Goal: Task Accomplishment & Management: Manage account settings

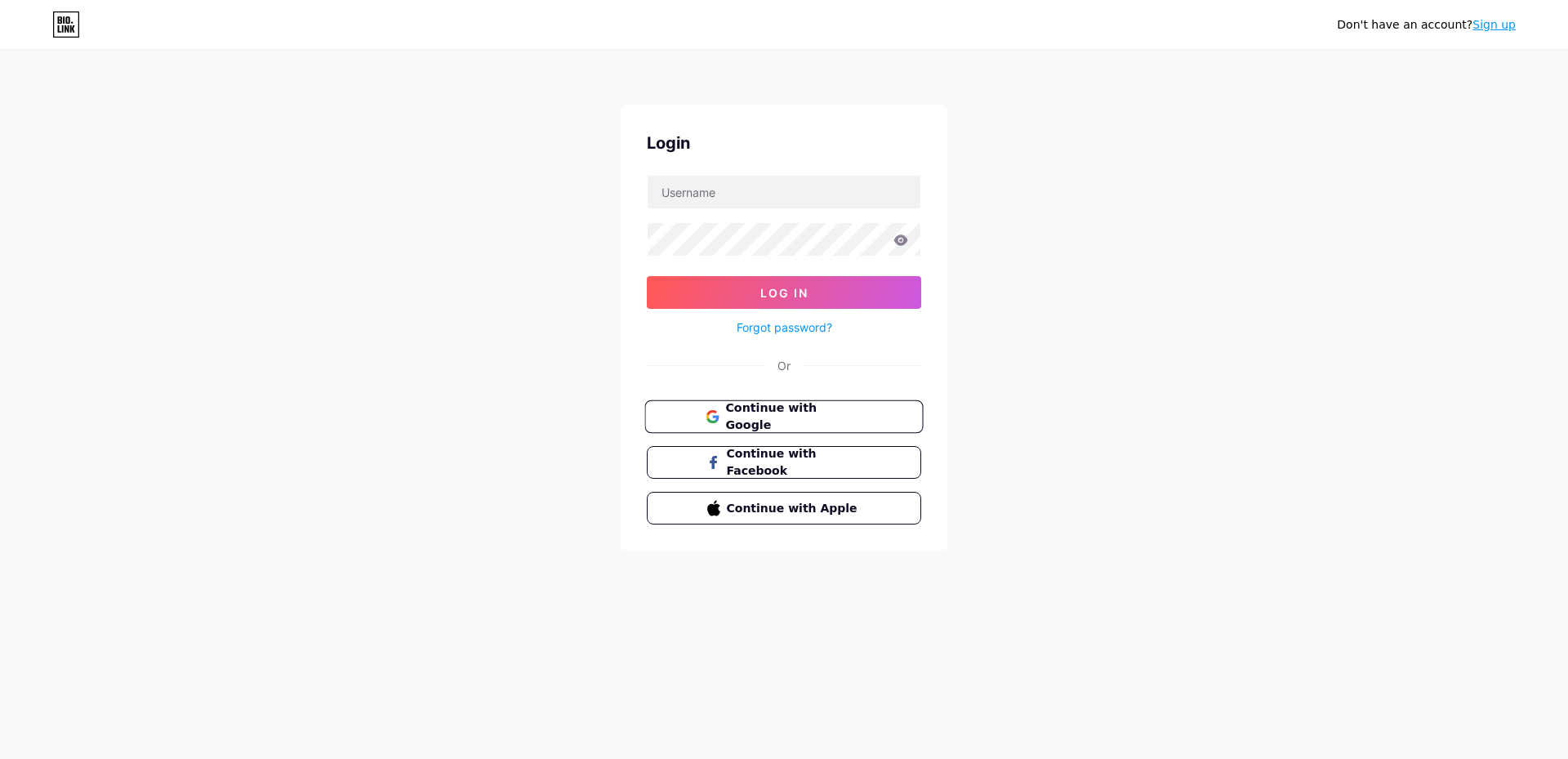
click at [768, 420] on span "Continue with Google" at bounding box center [793, 417] width 136 height 35
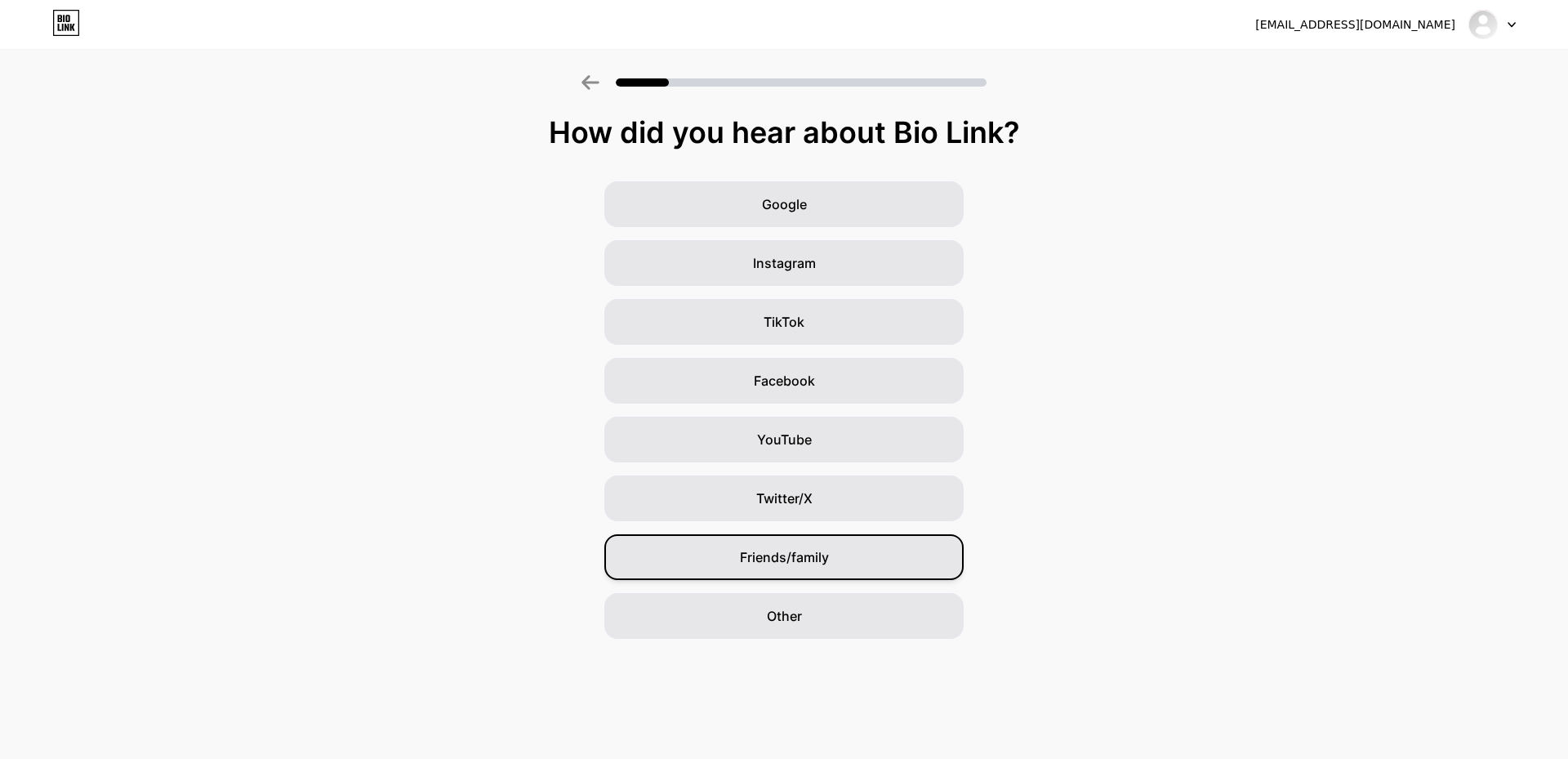
click at [876, 557] on div "Friends/family" at bounding box center [784, 557] width 360 height 45
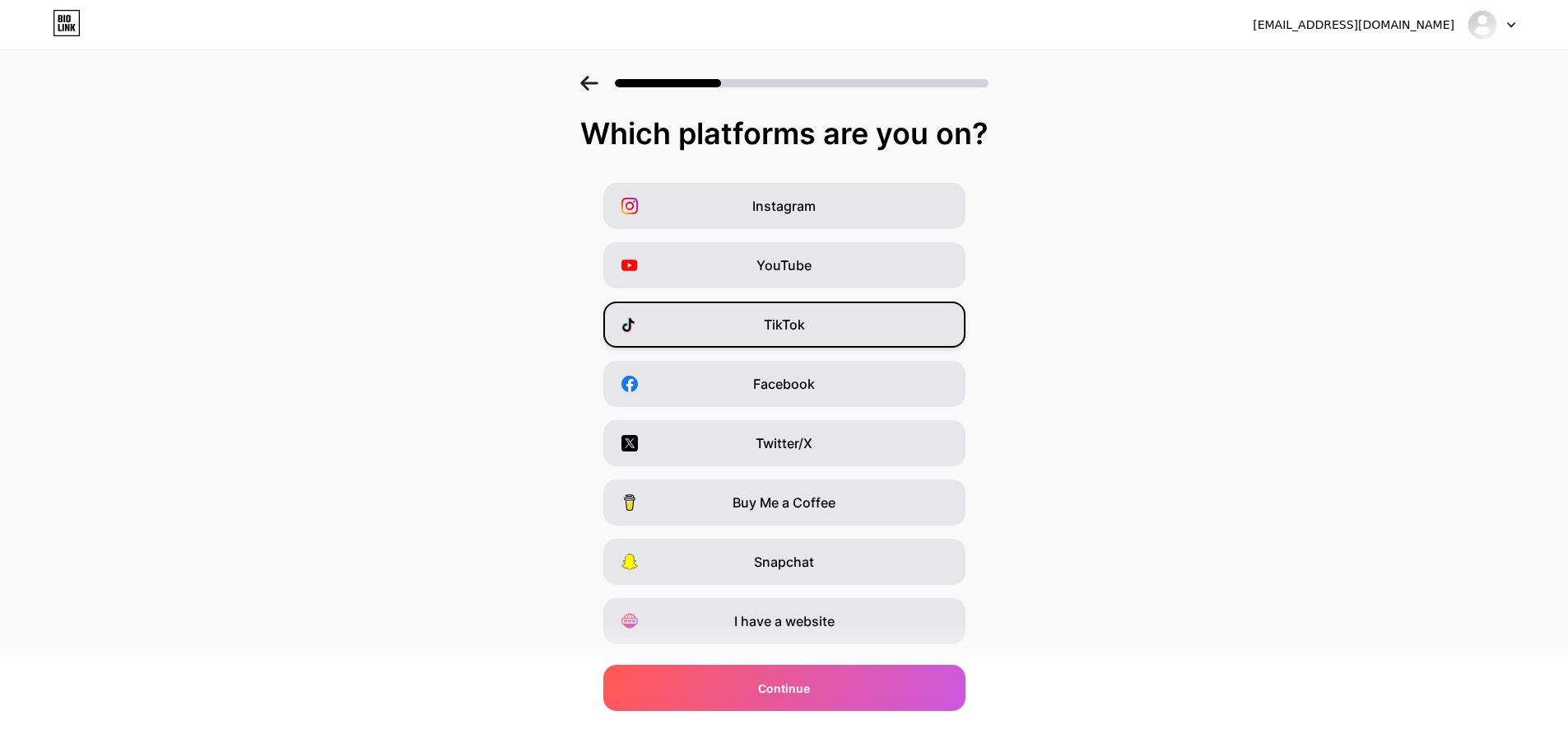
click at [817, 328] on div "TikTok" at bounding box center [784, 324] width 362 height 46
click at [846, 632] on div "I have a website" at bounding box center [784, 621] width 362 height 46
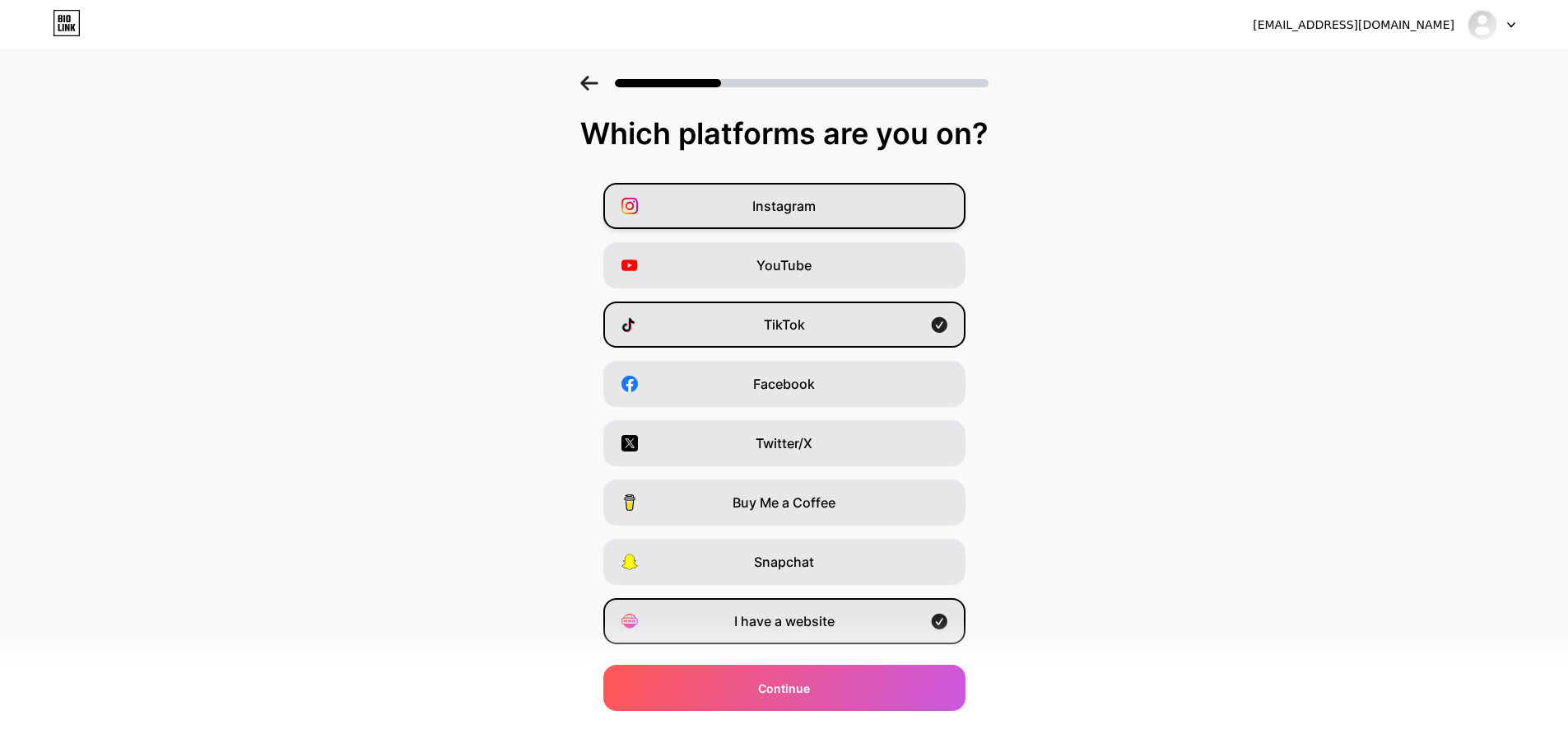
click at [809, 209] on span "Instagram" at bounding box center [784, 205] width 64 height 20
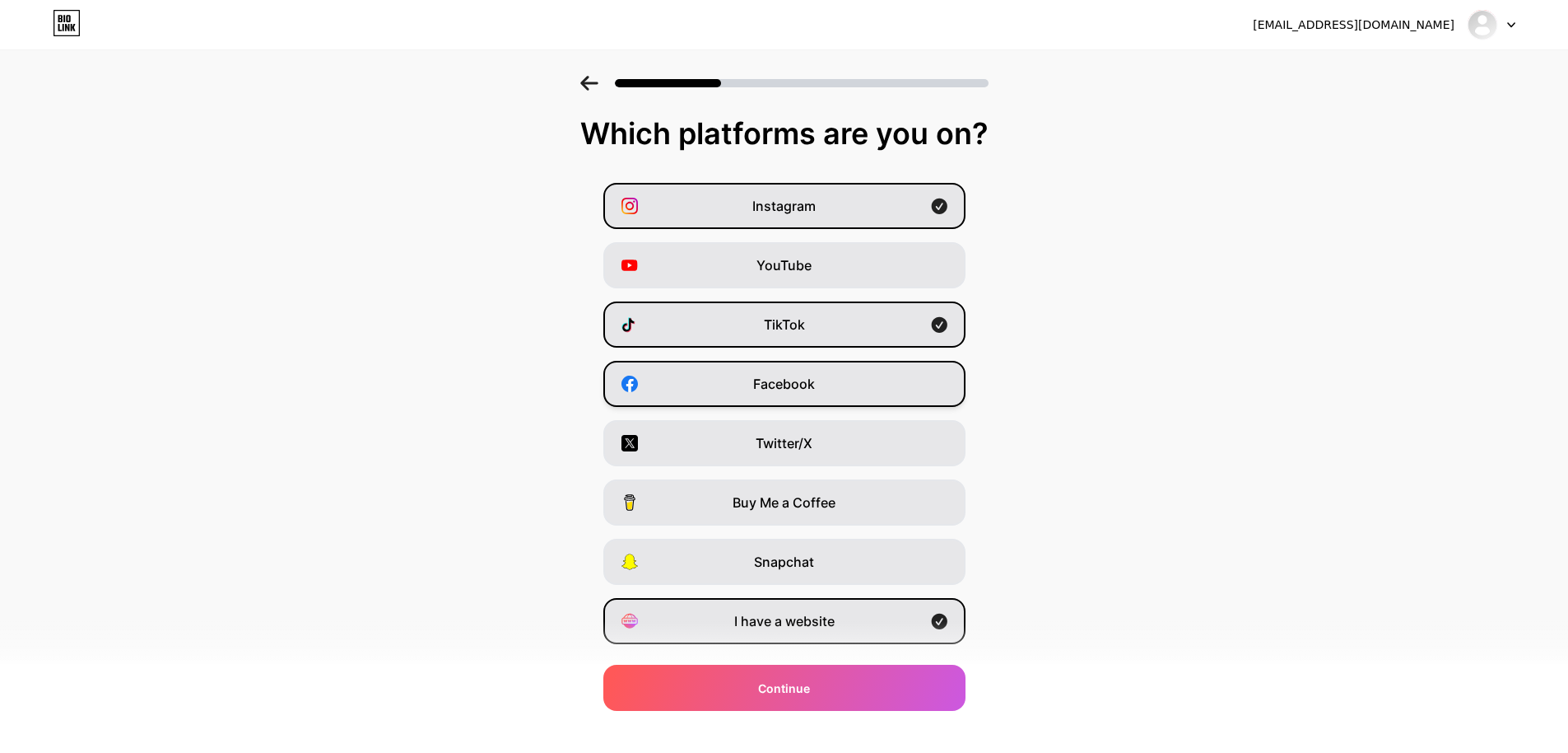
click at [826, 387] on div "Facebook" at bounding box center [784, 384] width 362 height 46
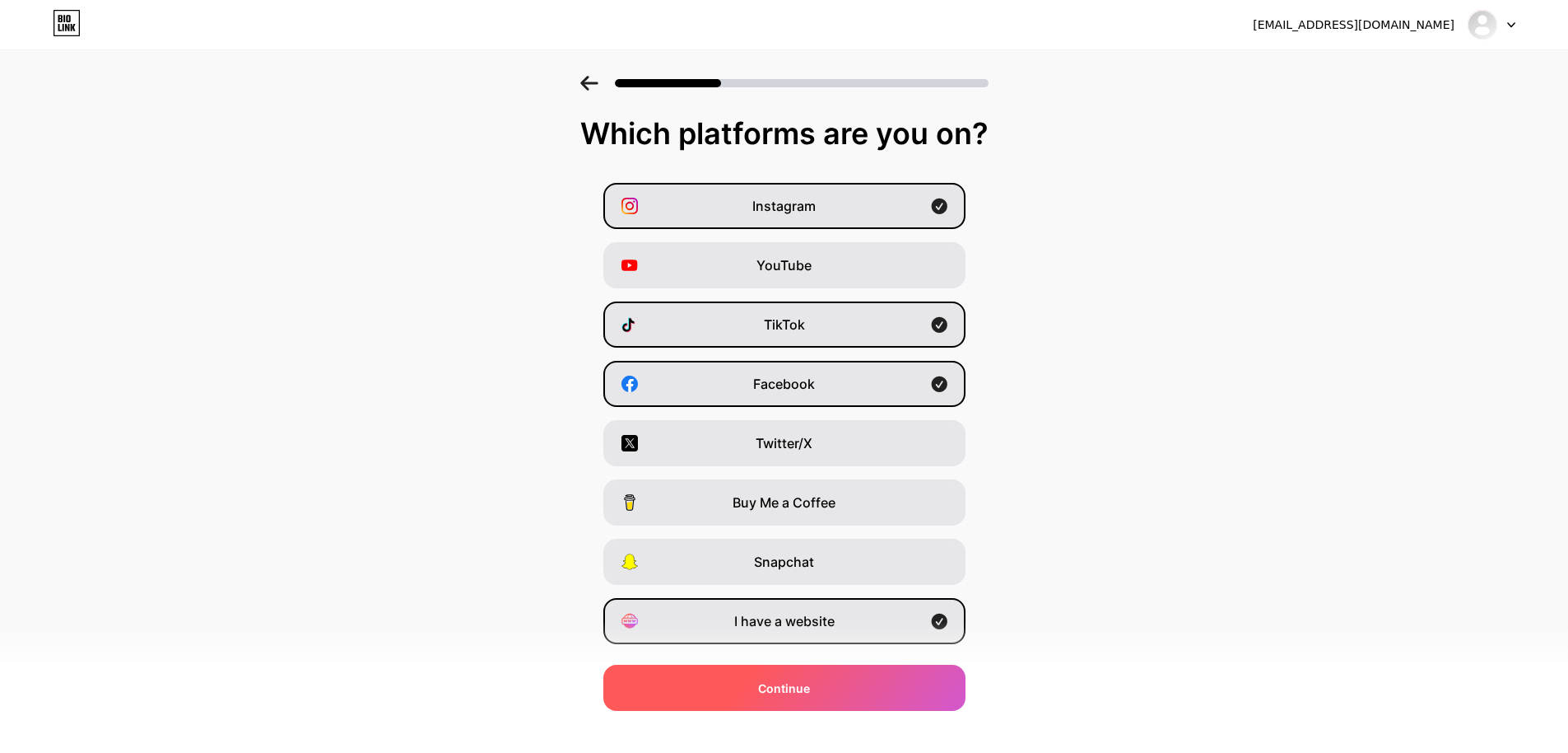
click at [858, 697] on div "Continue" at bounding box center [784, 688] width 362 height 46
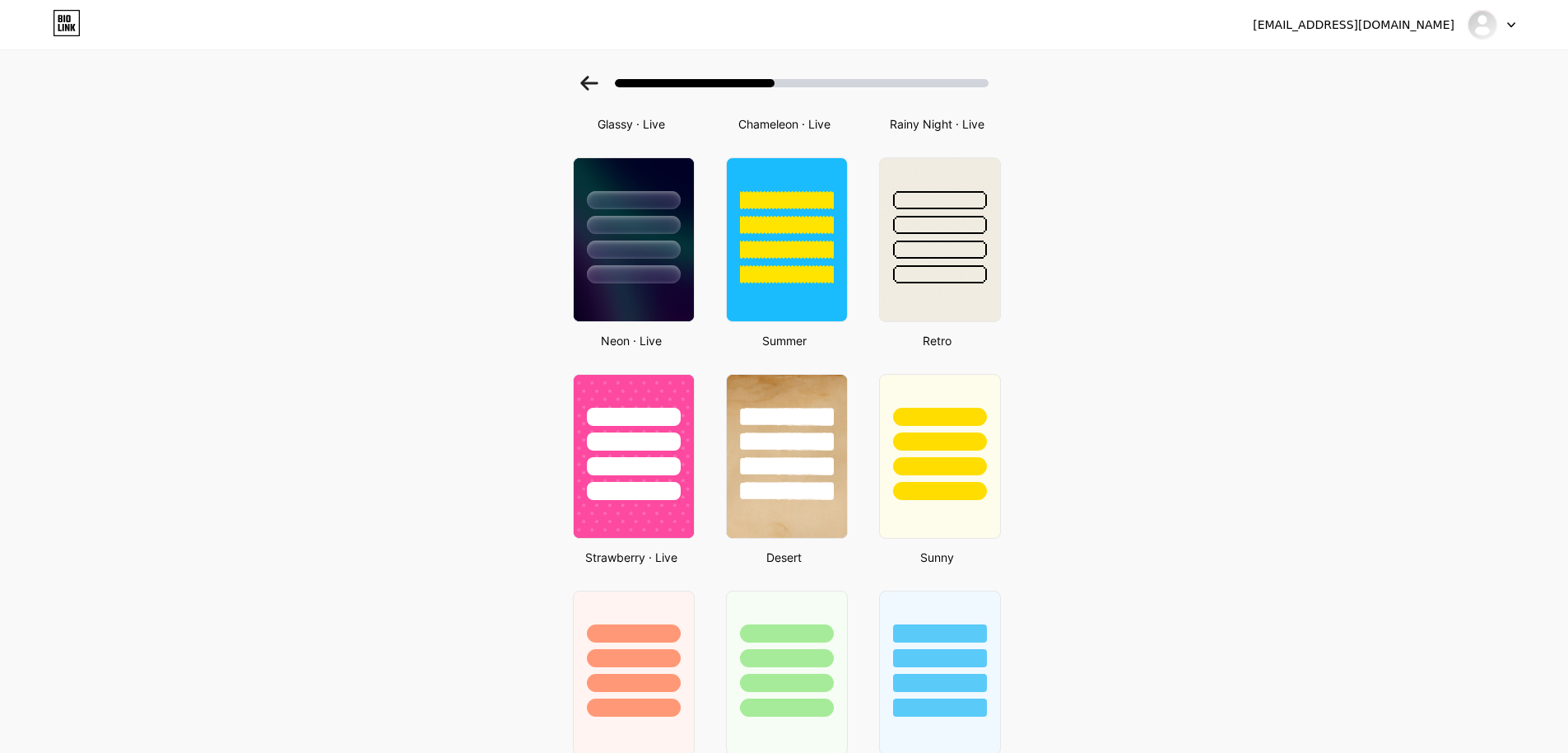
scroll to position [741, 0]
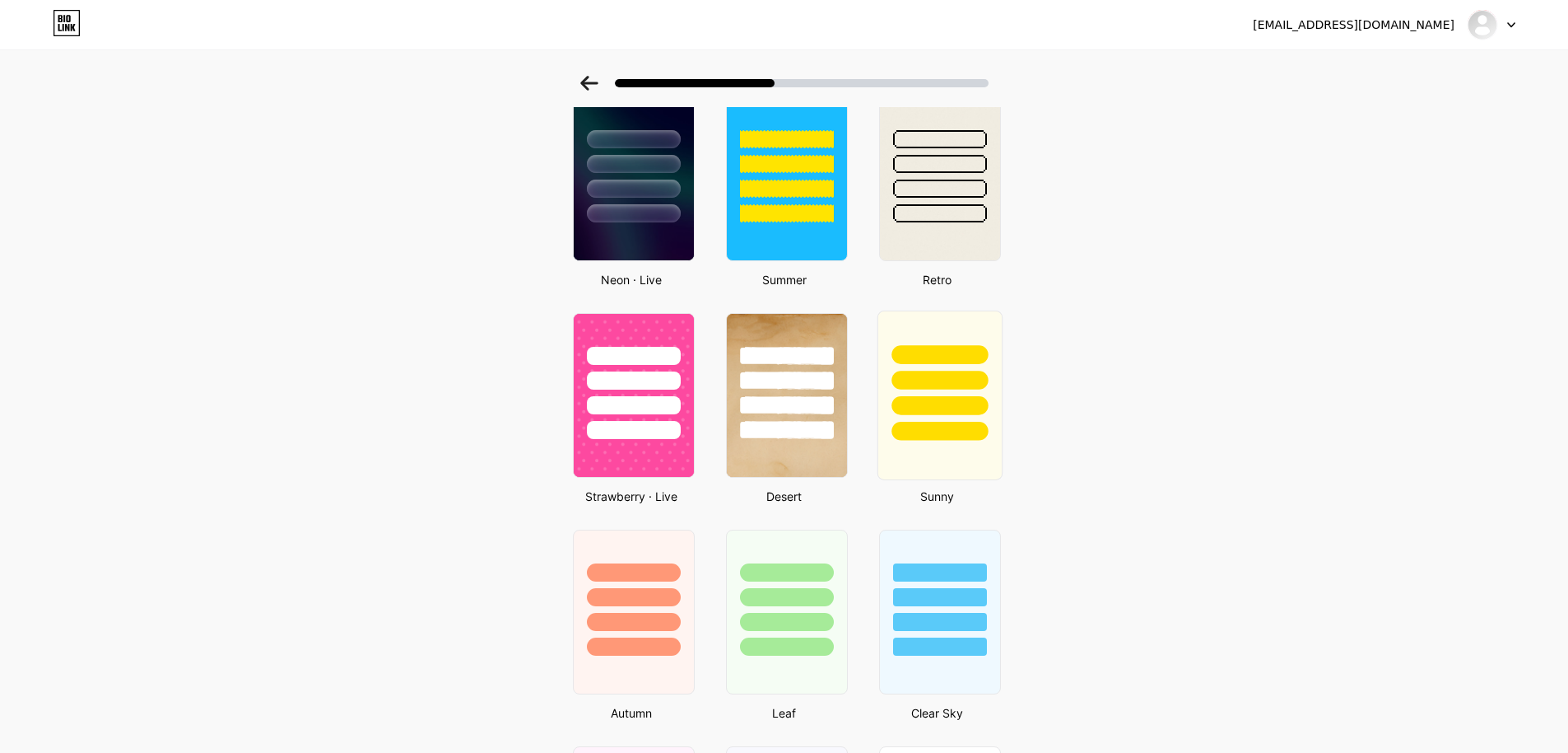
click at [960, 333] on div at bounding box center [939, 376] width 124 height 129
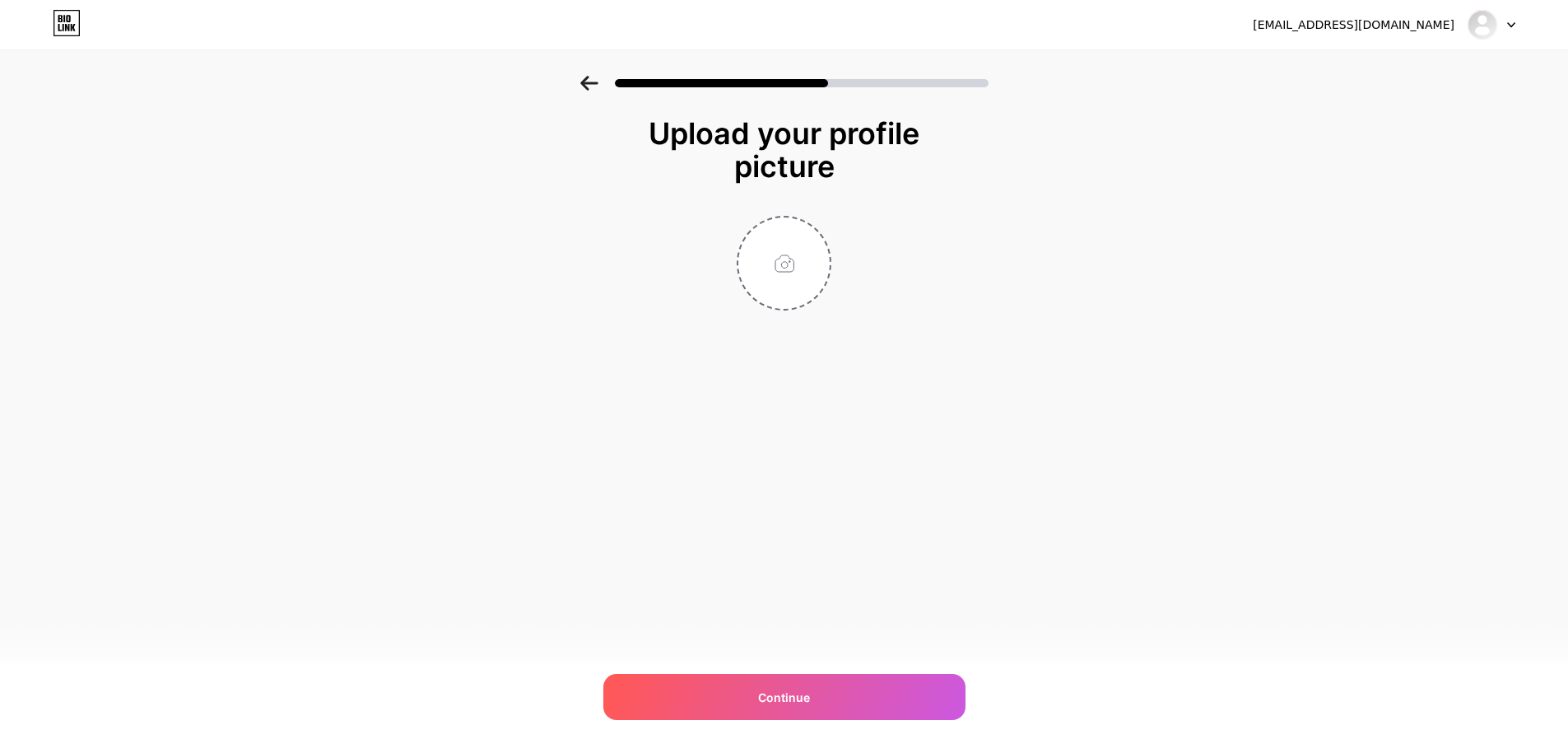
scroll to position [0, 0]
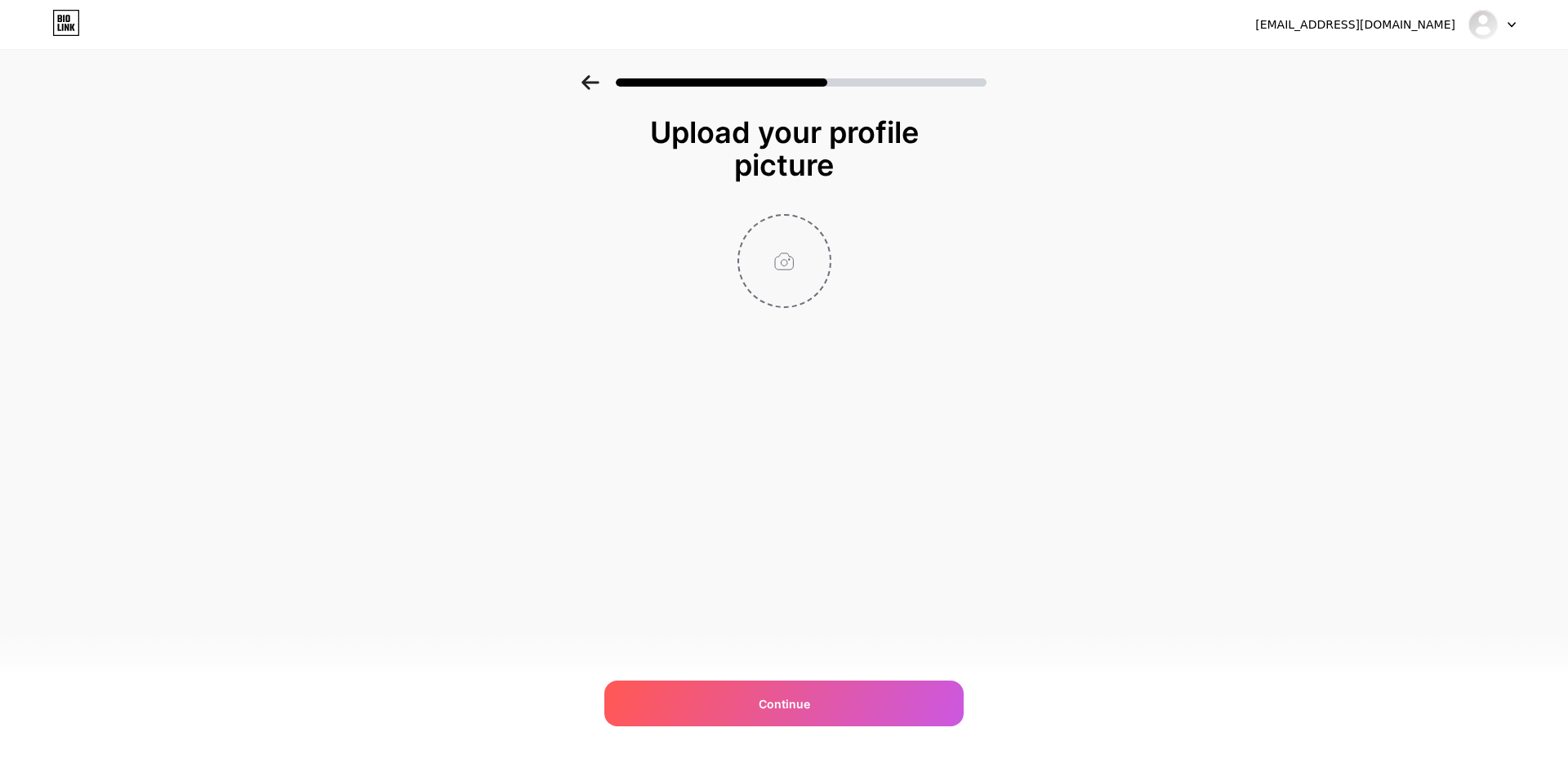
click at [780, 260] on input "file" at bounding box center [785, 261] width 91 height 91
type input "C:\fakepath\official_logo_no_bg.png"
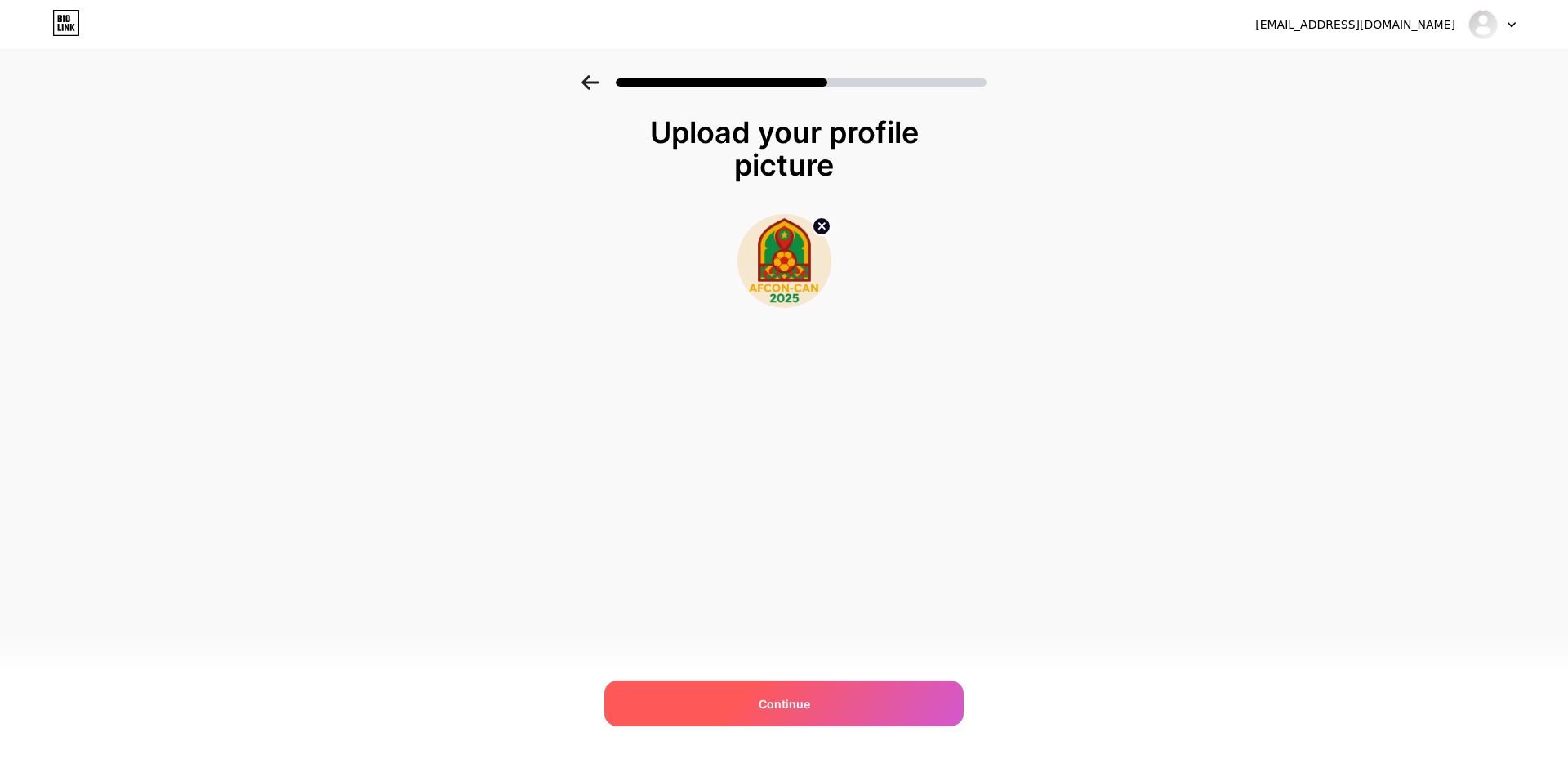
click at [865, 695] on div "Continue" at bounding box center [784, 703] width 360 height 45
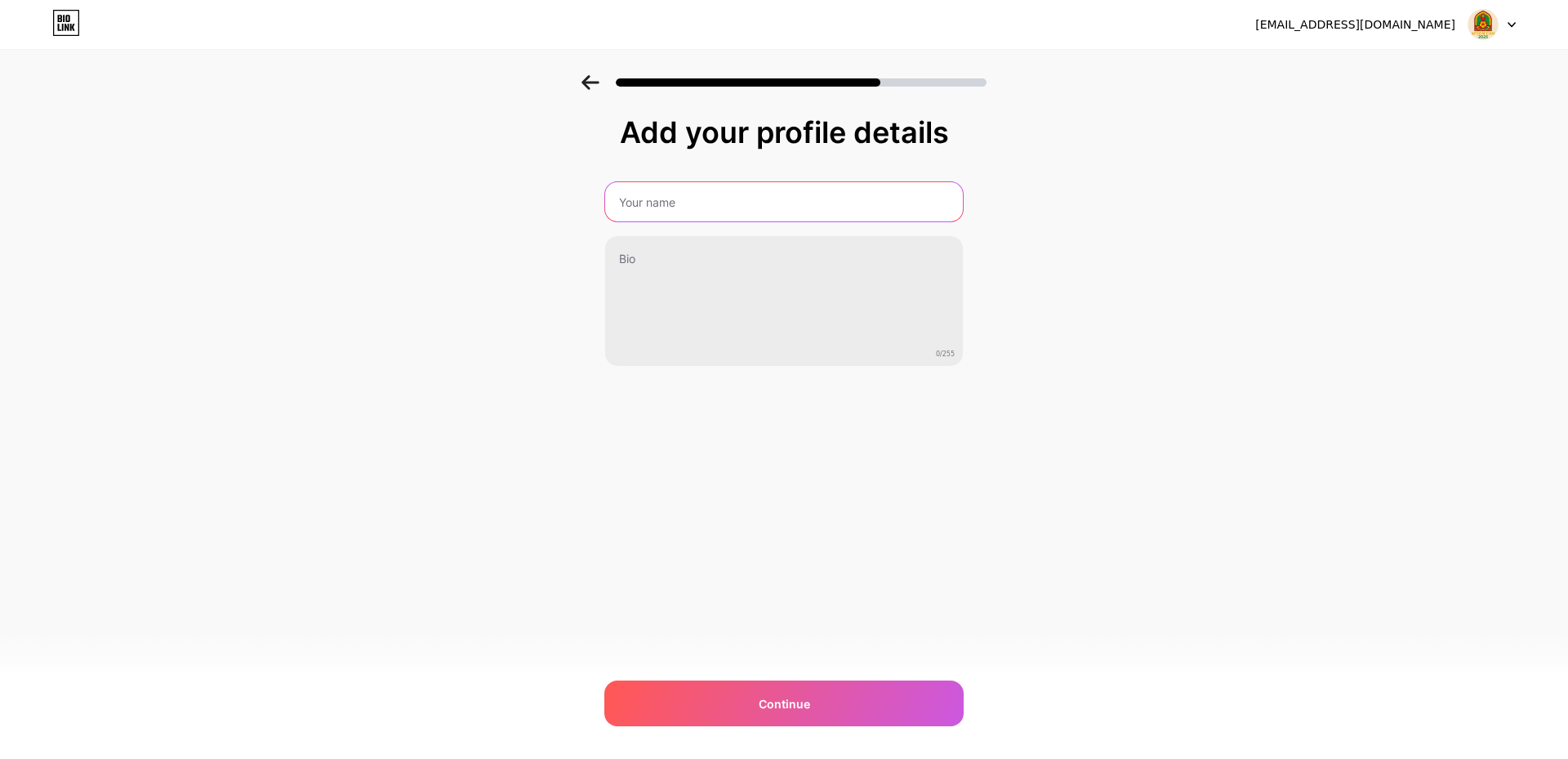
click at [644, 197] on input "text" at bounding box center [784, 201] width 358 height 40
click at [665, 206] on input "AFCON/CAN2025 GUIDE" at bounding box center [784, 201] width 361 height 40
type input "AFCON-CAN2025 GUIDE"
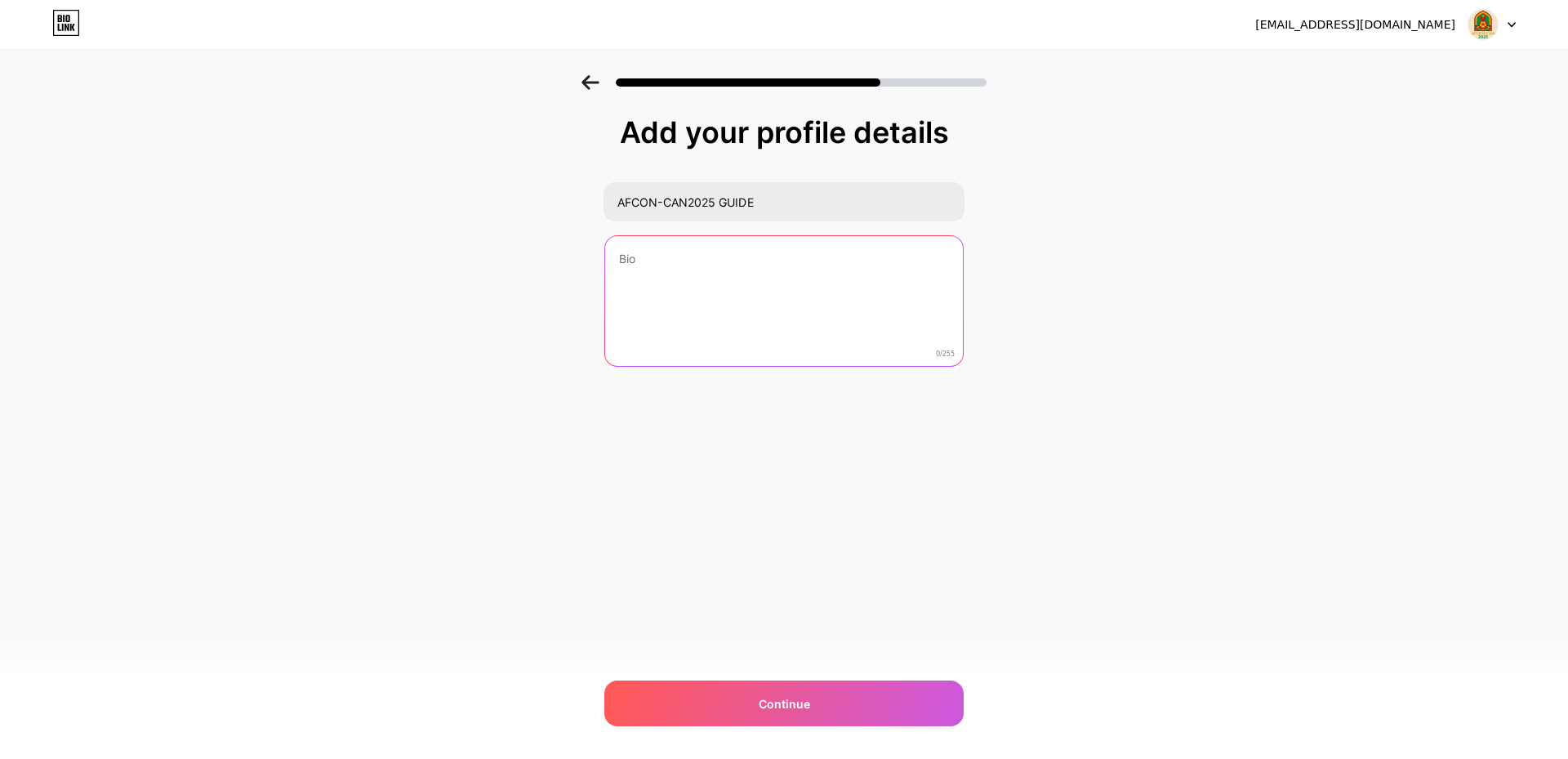
click at [659, 262] on textarea at bounding box center [784, 302] width 358 height 131
drag, startPoint x: 778, startPoint y: 278, endPoint x: 617, endPoint y: 259, distance: 162.1
click at [617, 259] on textarea "We guide you during your trip to [GEOGRAPHIC_DATA] so you can enjoy the most of…" at bounding box center [784, 302] width 361 height 133
paste textarea "make the most of your AFCON 2025 experience. 🌍 Version plus fluide et naturelle…"
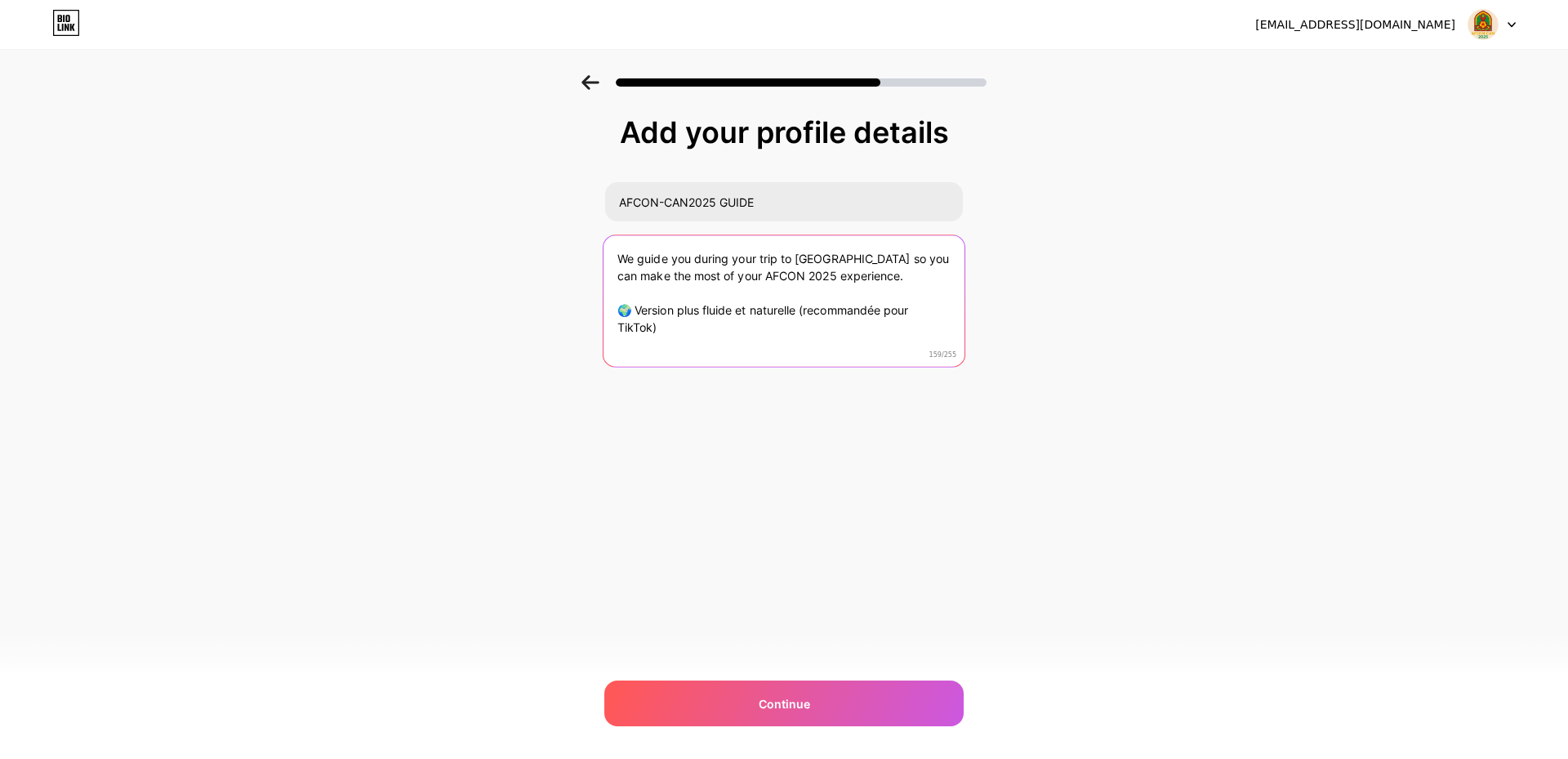
drag, startPoint x: 683, startPoint y: 342, endPoint x: 636, endPoint y: 316, distance: 53.7
click at [636, 316] on textarea "We guide you during your trip to [GEOGRAPHIC_DATA] so you can make the most of …" at bounding box center [784, 302] width 361 height 133
drag, startPoint x: 643, startPoint y: 313, endPoint x: 618, endPoint y: 313, distance: 25.0
click at [618, 313] on textarea "We guide you during your trip to [GEOGRAPHIC_DATA] so you can make the most of …" at bounding box center [784, 302] width 361 height 133
click at [613, 261] on textarea "We guide you during your trip to [GEOGRAPHIC_DATA] so you can make the most of …" at bounding box center [784, 302] width 361 height 133
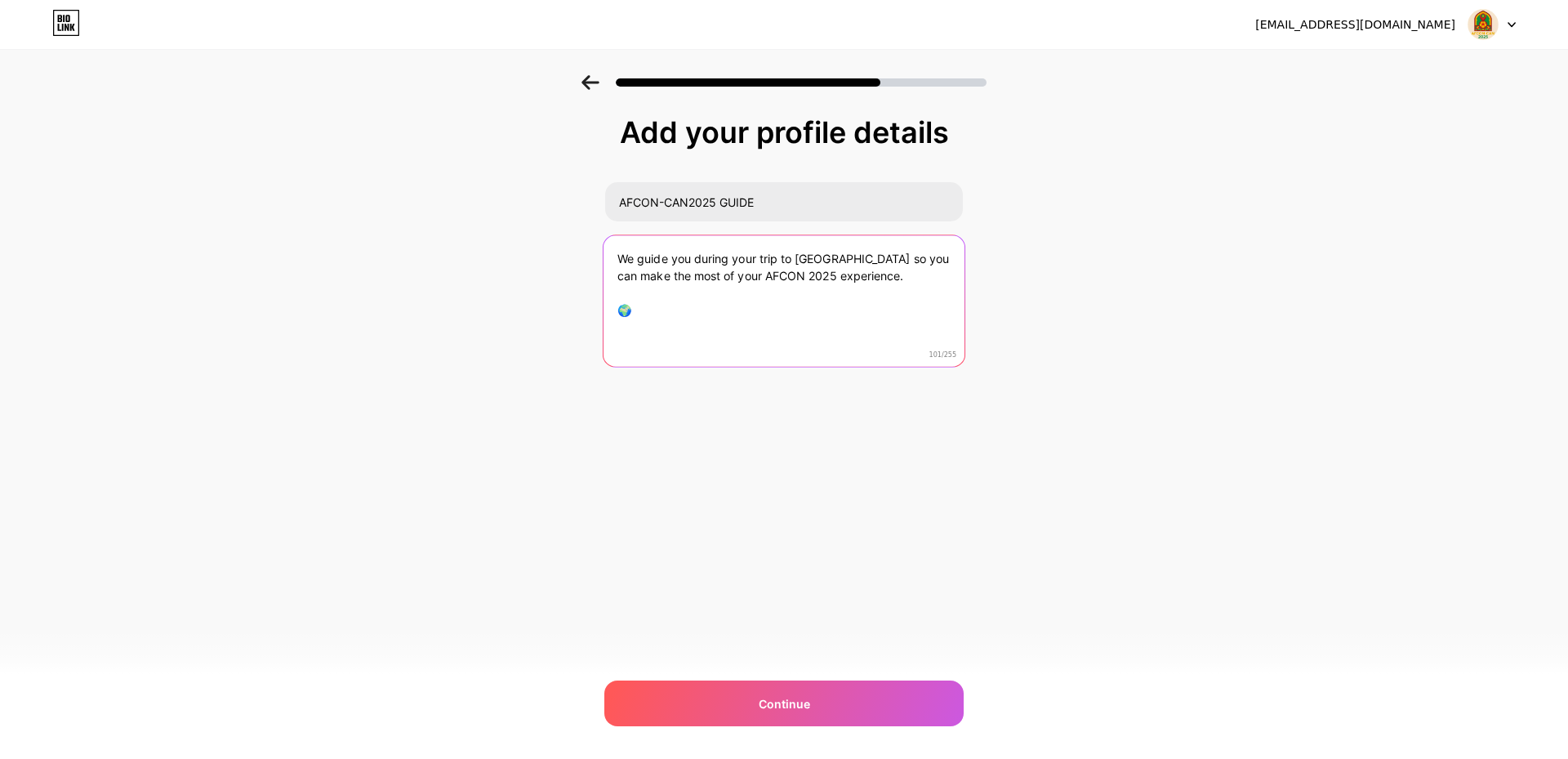
paste textarea "🌍"
drag, startPoint x: 641, startPoint y: 297, endPoint x: 614, endPoint y: 307, distance: 28.8
click at [614, 307] on textarea "🌍 We guide you during your trip to [GEOGRAPHIC_DATA] so you can make the most o…" at bounding box center [784, 302] width 361 height 133
click at [634, 320] on textarea "🌍 We guide you during your trip to [GEOGRAPHIC_DATA] so you can make the most o…" at bounding box center [784, 302] width 361 height 133
drag, startPoint x: 636, startPoint y: 311, endPoint x: 613, endPoint y: 313, distance: 23.1
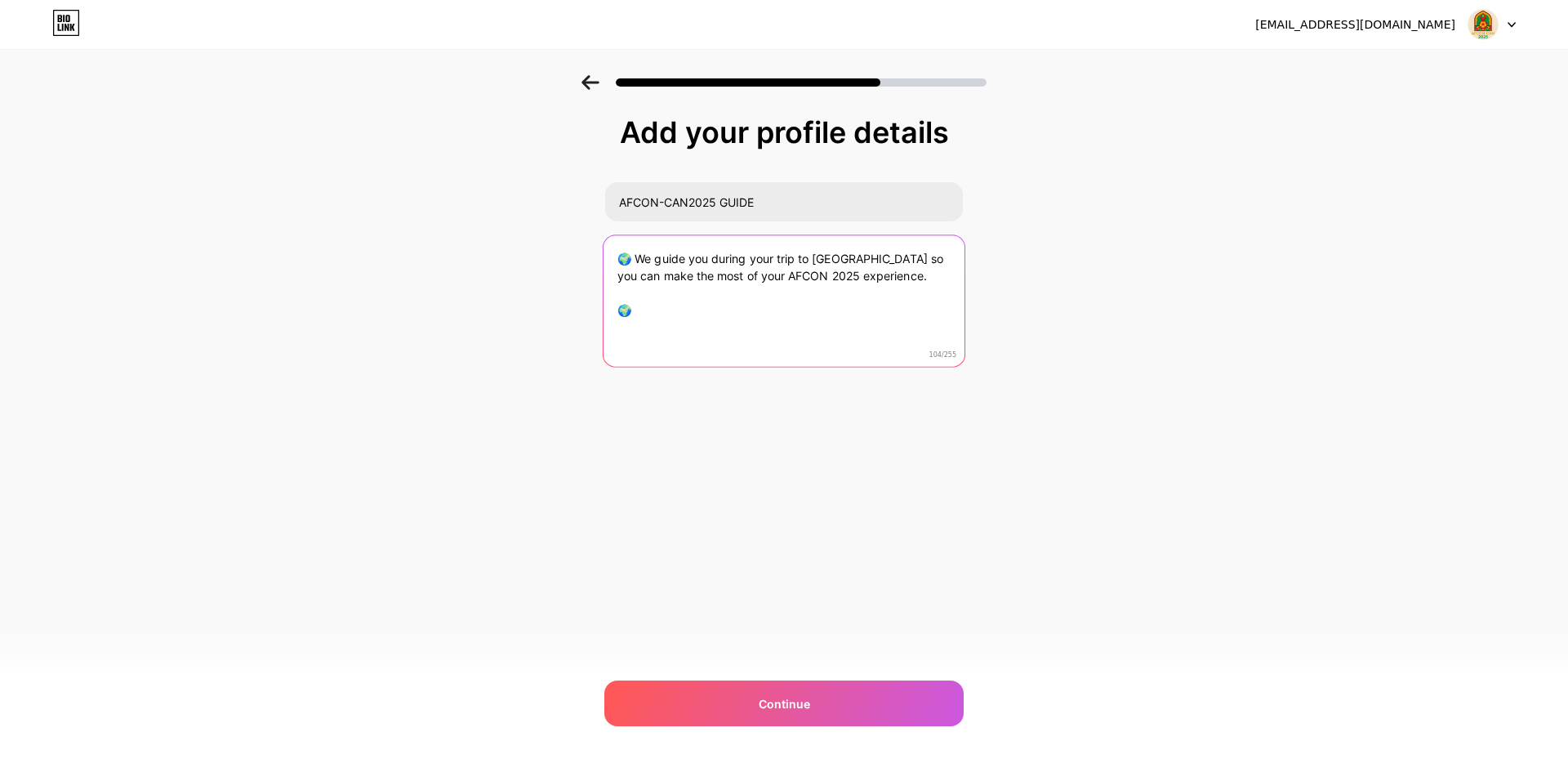
click at [613, 313] on textarea "🌍 We guide you during your trip to [GEOGRAPHIC_DATA] so you can make the most o…" at bounding box center [784, 302] width 361 height 133
drag, startPoint x: 636, startPoint y: 261, endPoint x: 620, endPoint y: 263, distance: 16.1
click at [620, 263] on textarea "🌍 We guide you during your trip to [GEOGRAPHIC_DATA] so you can make the most o…" at bounding box center [784, 302] width 361 height 133
click at [857, 282] on textarea "We guide you during your trip to [GEOGRAPHIC_DATA] so you can make the most of …" at bounding box center [784, 302] width 361 height 133
drag, startPoint x: 845, startPoint y: 275, endPoint x: 615, endPoint y: 265, distance: 230.2
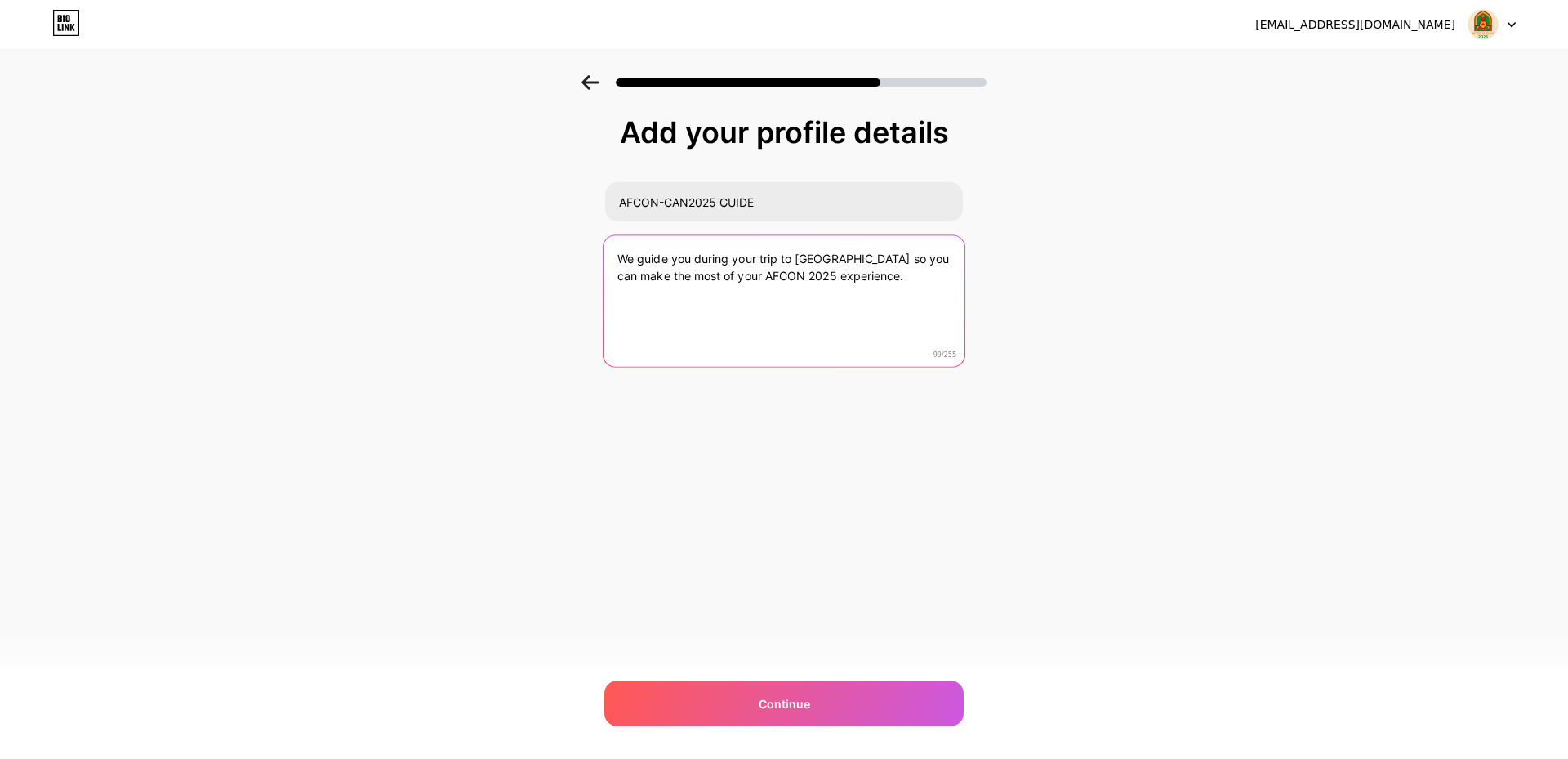
click at [615, 265] on textarea "We guide you during your trip to [GEOGRAPHIC_DATA] so you can make the most of …" at bounding box center [784, 302] width 361 height 133
click at [752, 324] on textarea "We guide you during your trip to [GEOGRAPHIC_DATA] so you can make the most of …" at bounding box center [784, 302] width 361 height 133
click at [648, 317] on textarea "We guide you during your trip to [GEOGRAPHIC_DATA] so you can make the most of …" at bounding box center [784, 302] width 361 height 133
paste textarea "Nous vous guidons pendant votre voyage au [GEOGRAPHIC_DATA] afin que vous profi…"
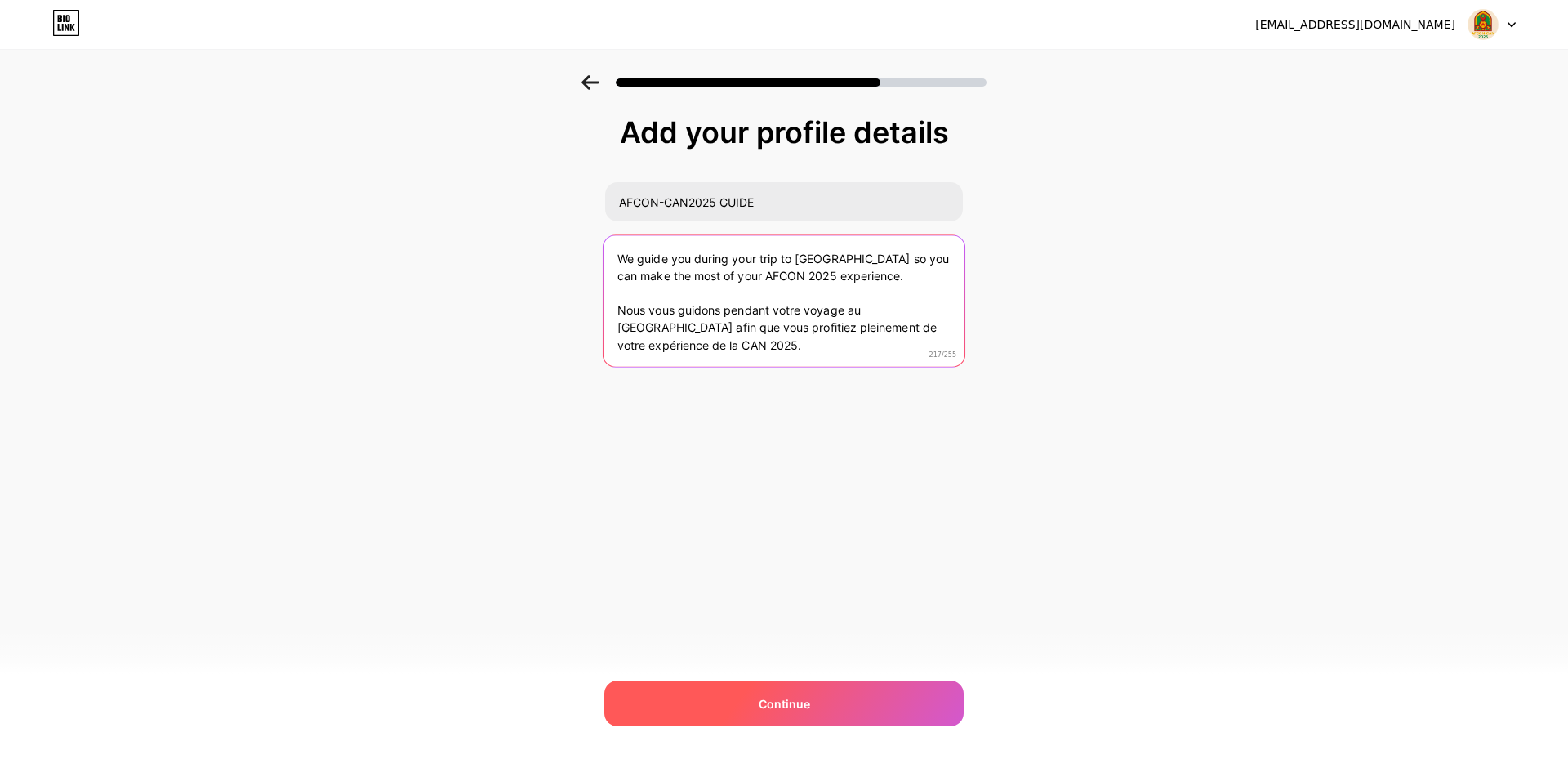
type textarea "We guide you during your trip to [GEOGRAPHIC_DATA] so you can make the most of …"
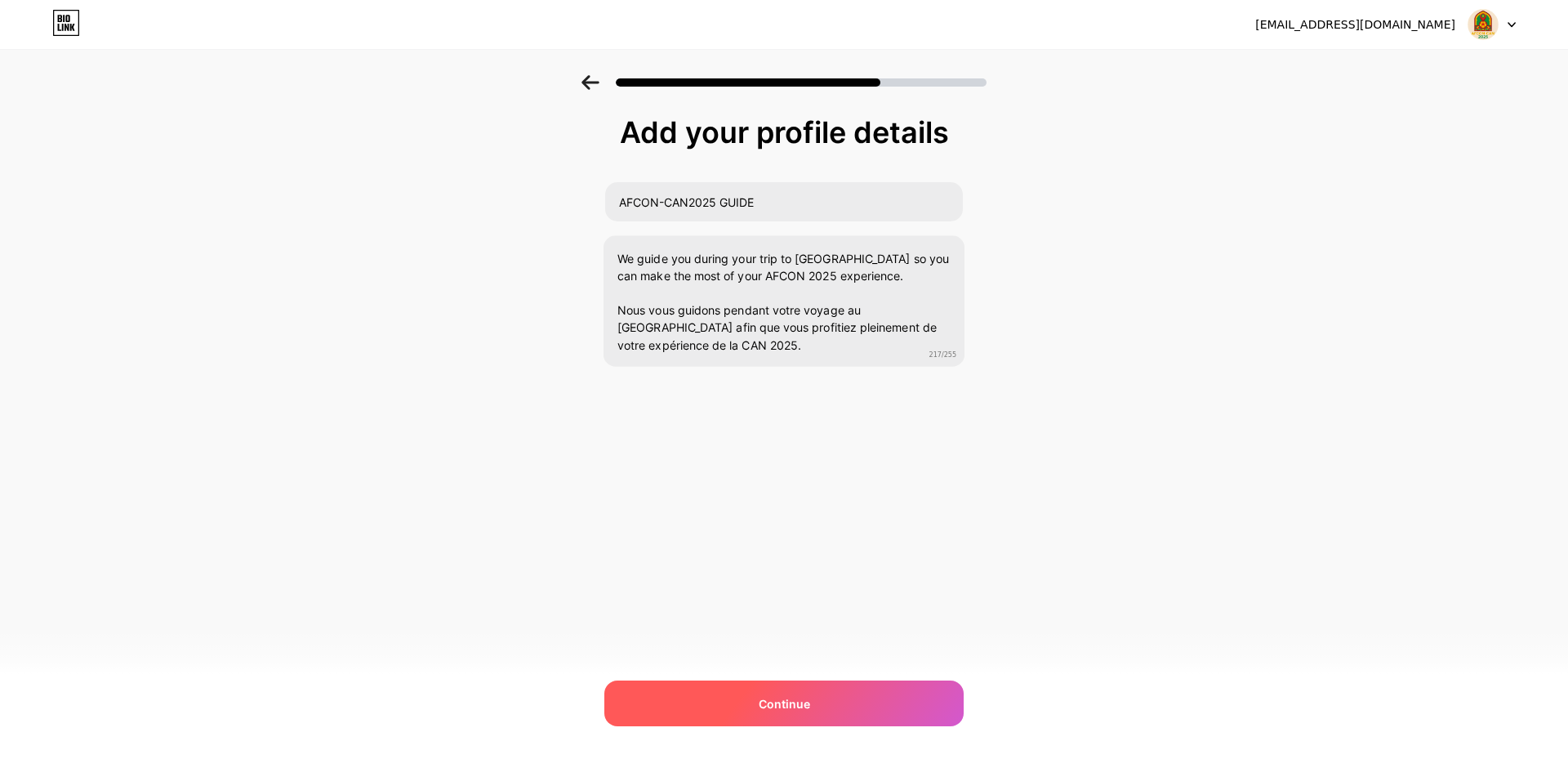
click at [887, 713] on div "Continue" at bounding box center [784, 703] width 360 height 45
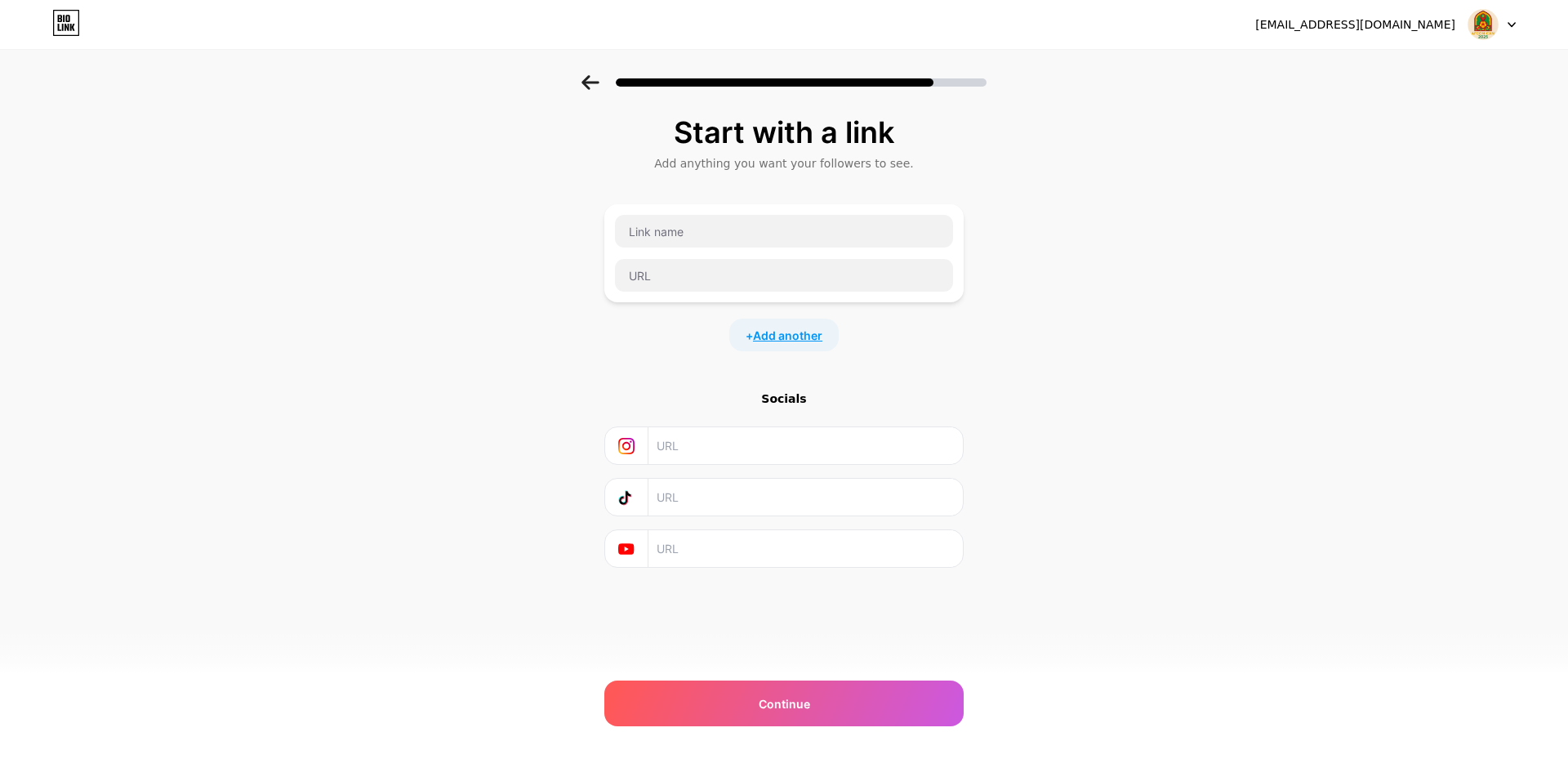
click at [757, 343] on span "Add another" at bounding box center [787, 335] width 69 height 17
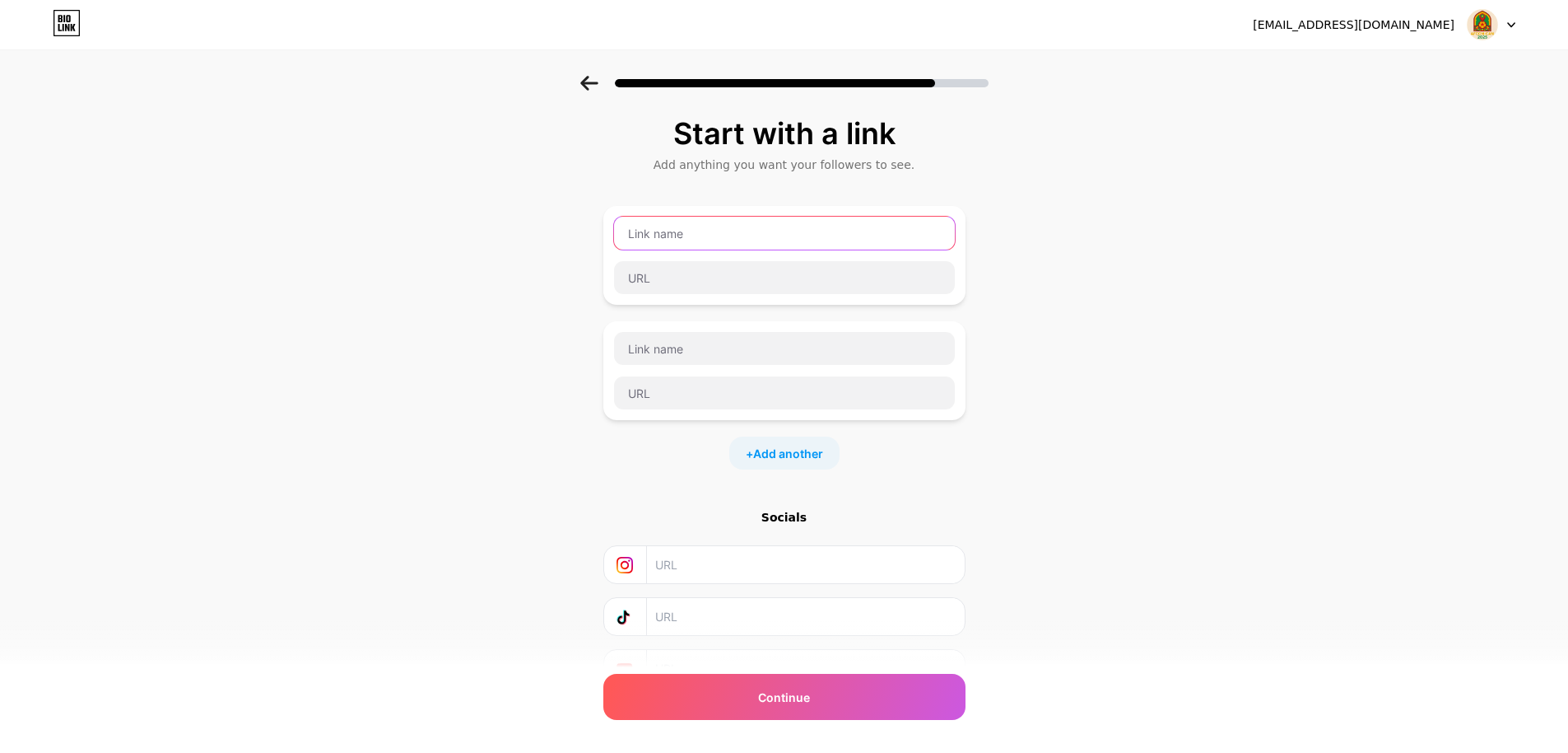
click at [717, 227] on input "text" at bounding box center [785, 233] width 341 height 33
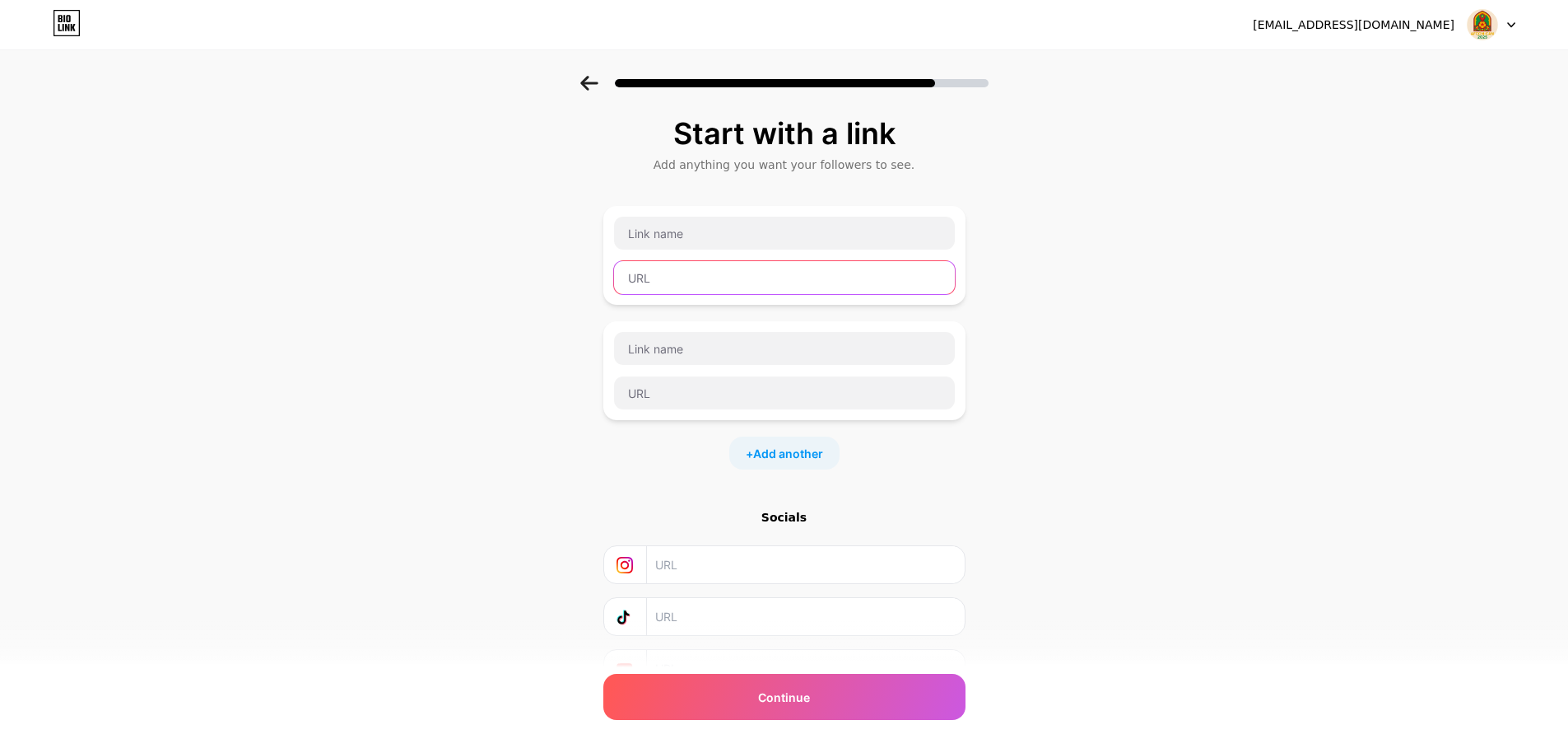
click at [707, 285] on input "text" at bounding box center [785, 277] width 341 height 33
click at [704, 276] on input "text" at bounding box center [785, 277] width 341 height 33
paste input "[URL][DOMAIN_NAME]"
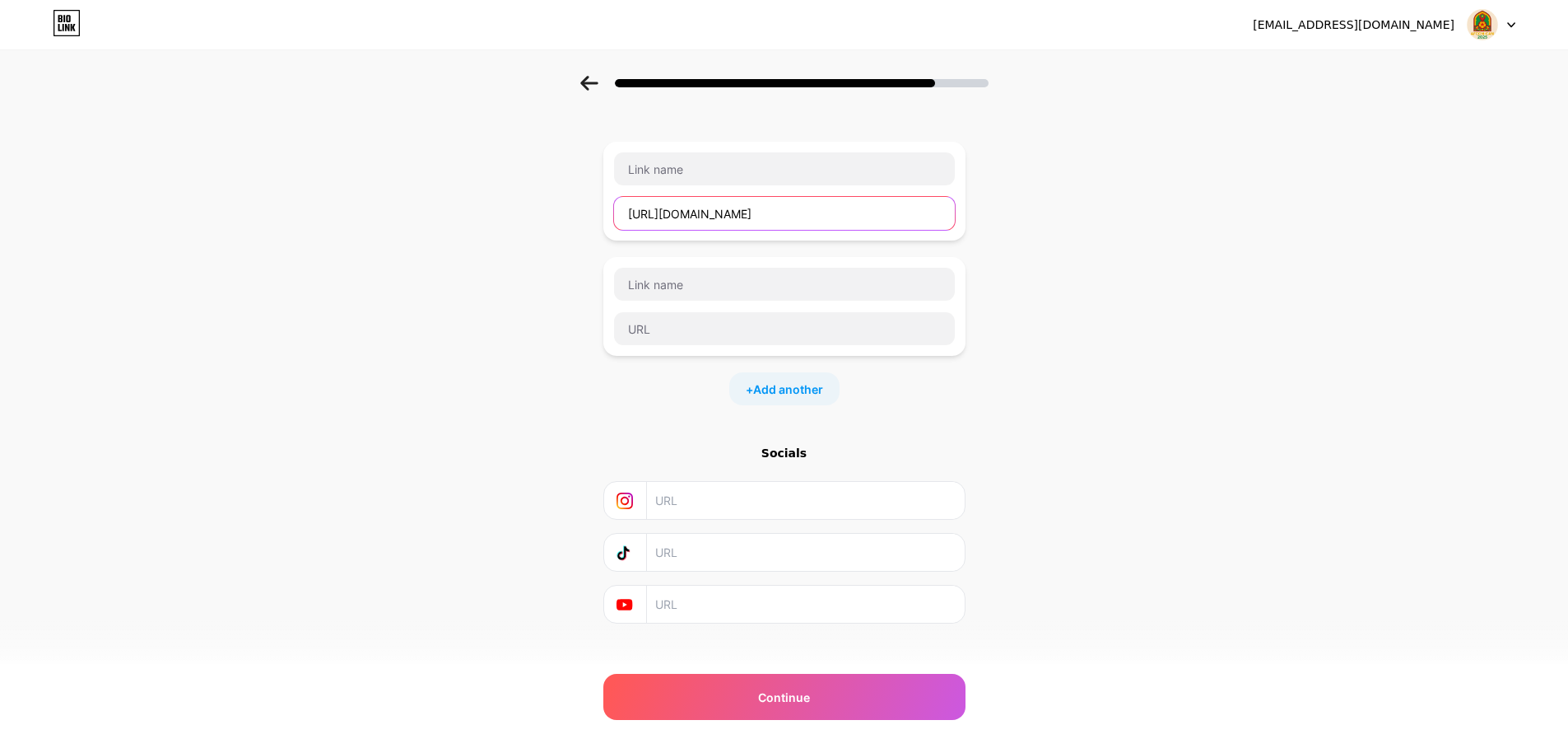
scroll to position [83, 0]
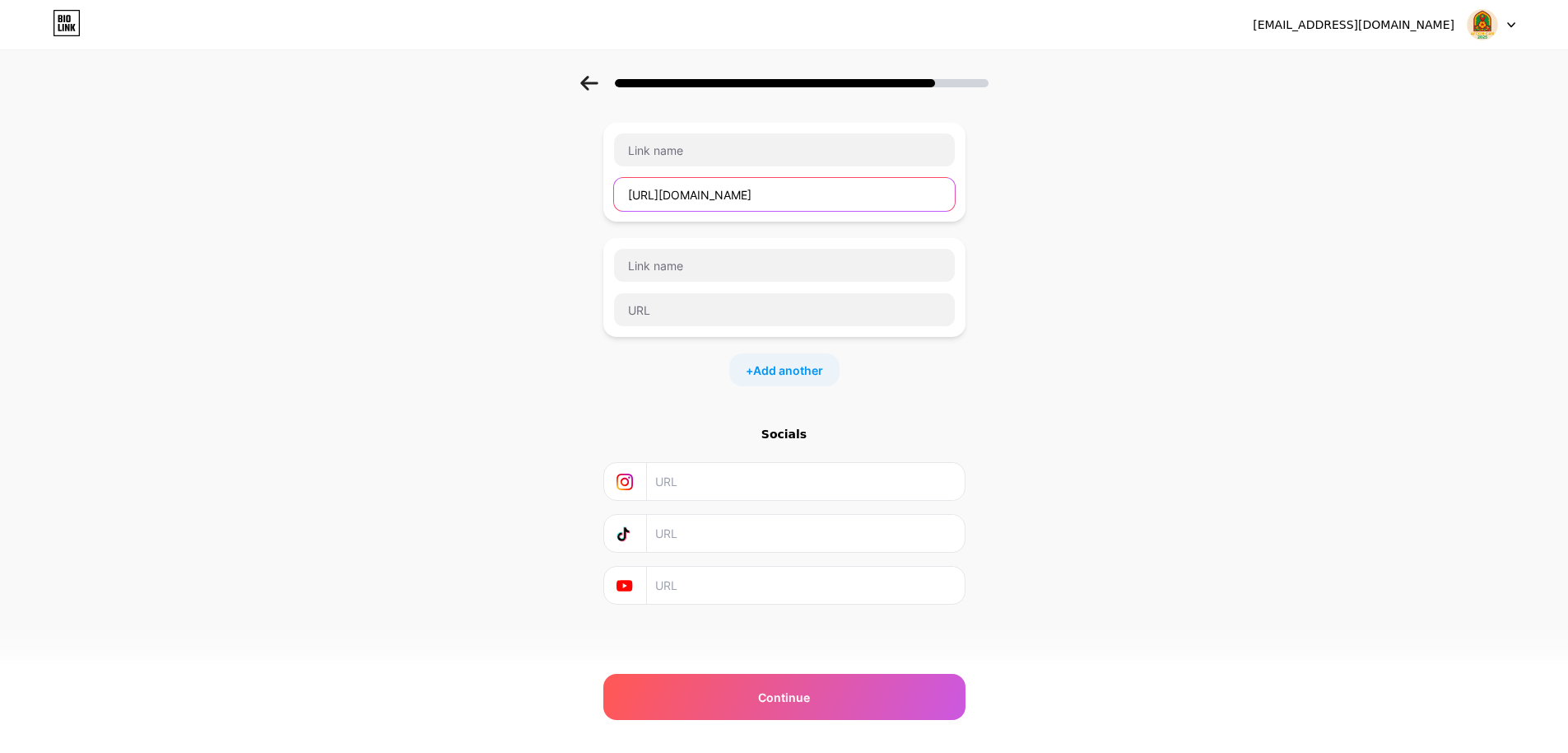
type input "[URL][DOMAIN_NAME]"
click at [708, 493] on input "text" at bounding box center [804, 481] width 299 height 37
click at [724, 476] on input "text" at bounding box center [804, 481] width 299 height 37
paste input "[URL][DOMAIN_NAME]"
type input "[URL][DOMAIN_NAME]"
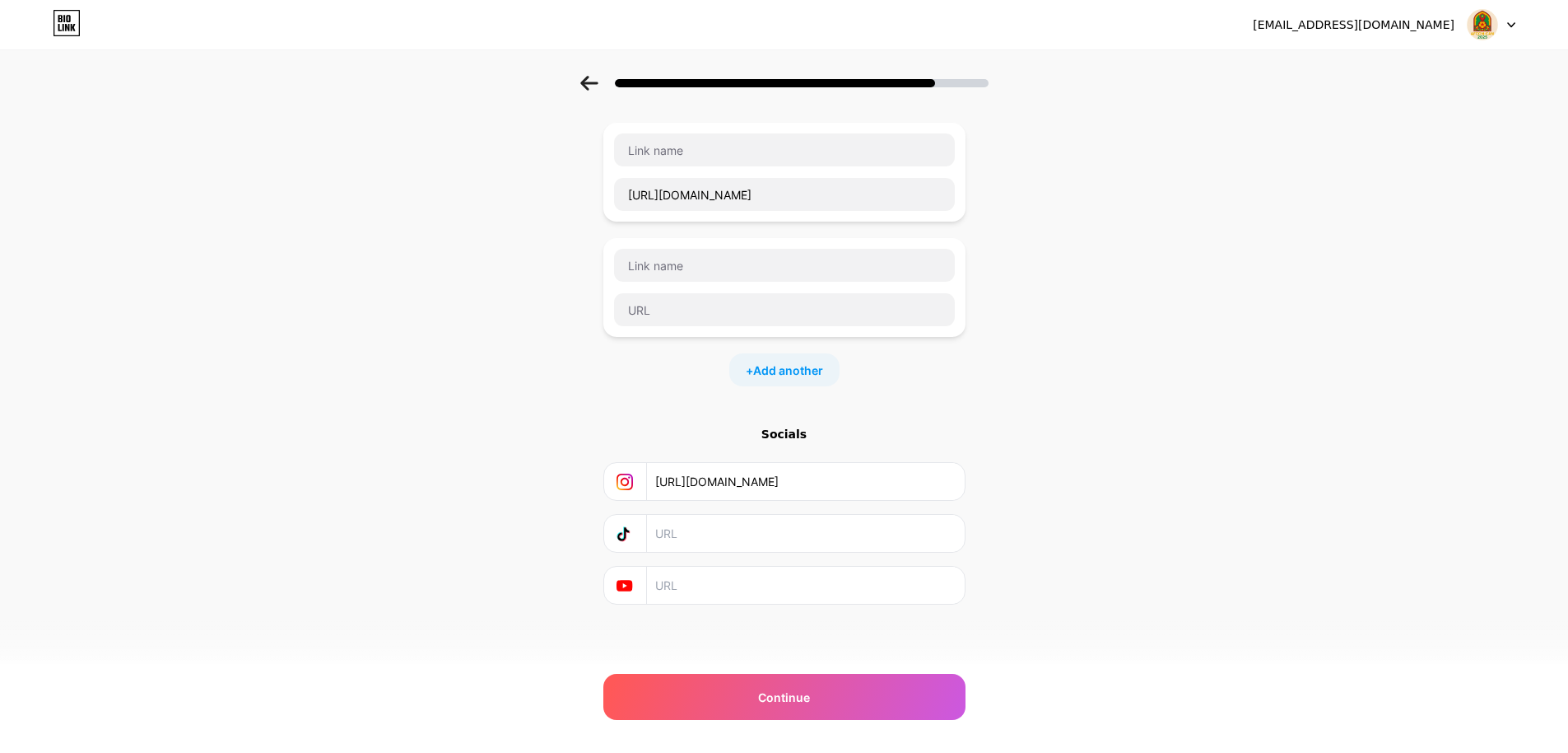
click at [686, 534] on input "text" at bounding box center [804, 533] width 299 height 37
paste input "[URL][DOMAIN_NAME]"
type input "[URL][DOMAIN_NAME]"
click at [689, 147] on input "text" at bounding box center [785, 149] width 341 height 33
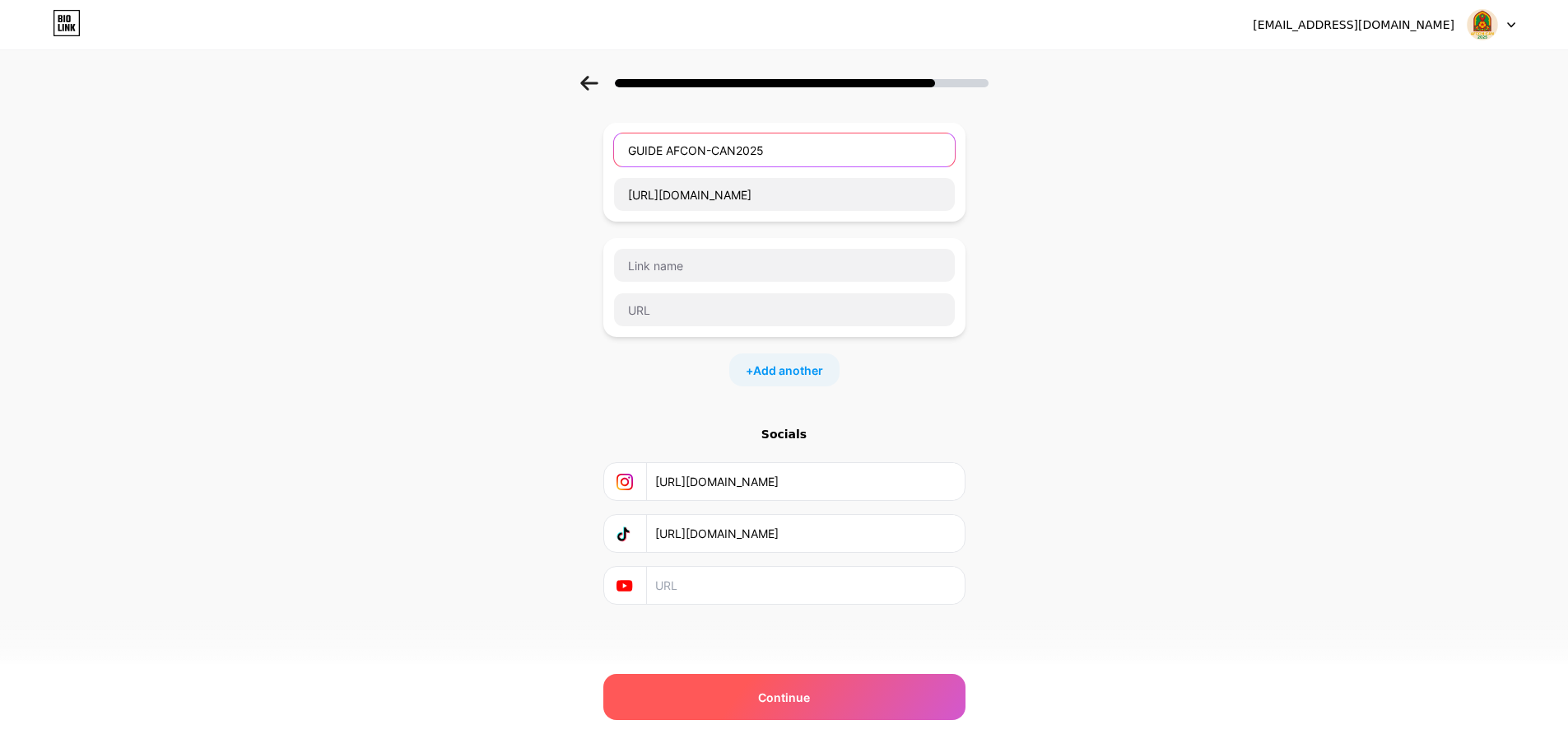
type input "GUIDE AFCON-CAN2025"
click at [796, 696] on span "Continue" at bounding box center [783, 697] width 52 height 17
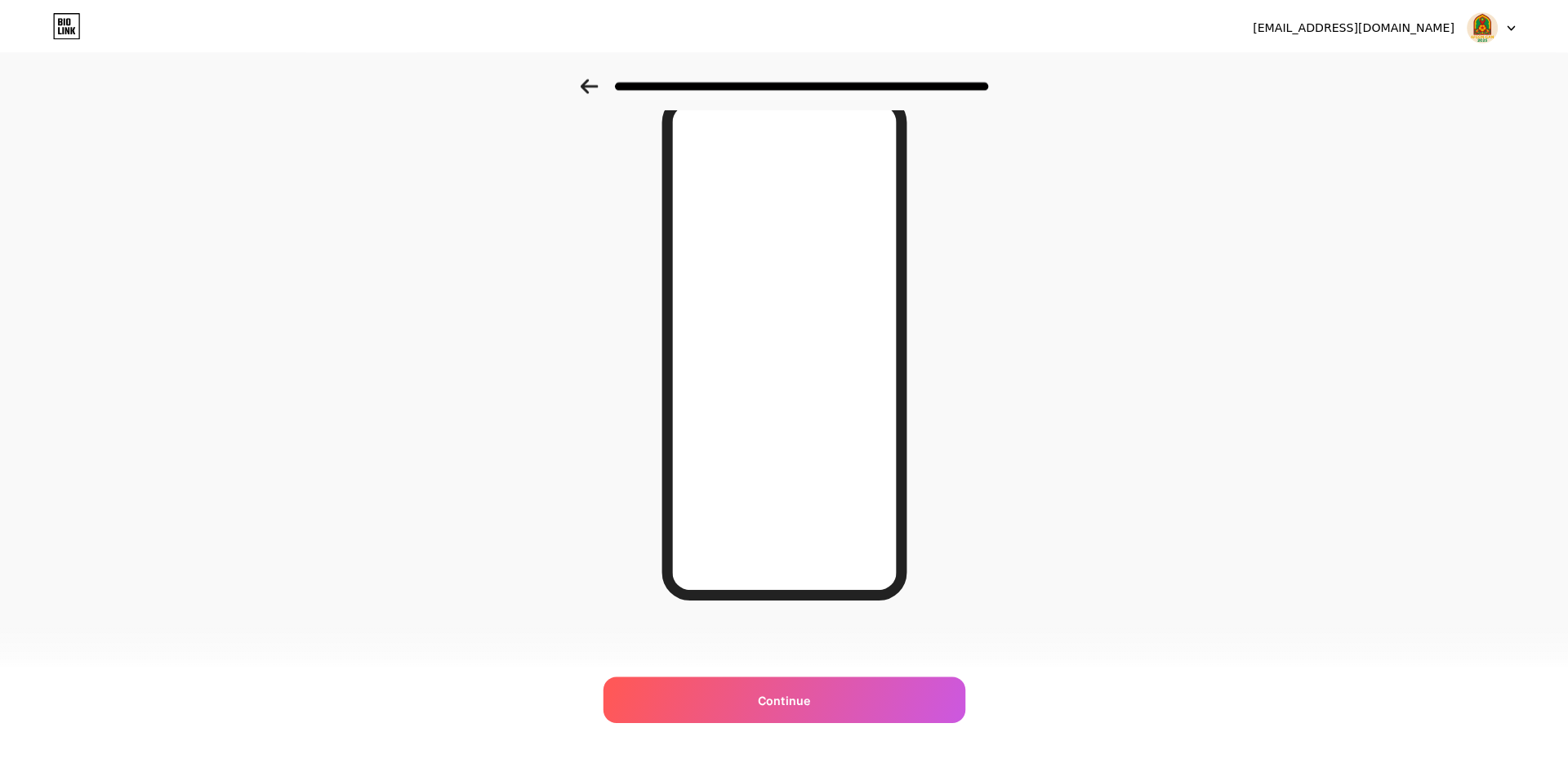
scroll to position [0, 0]
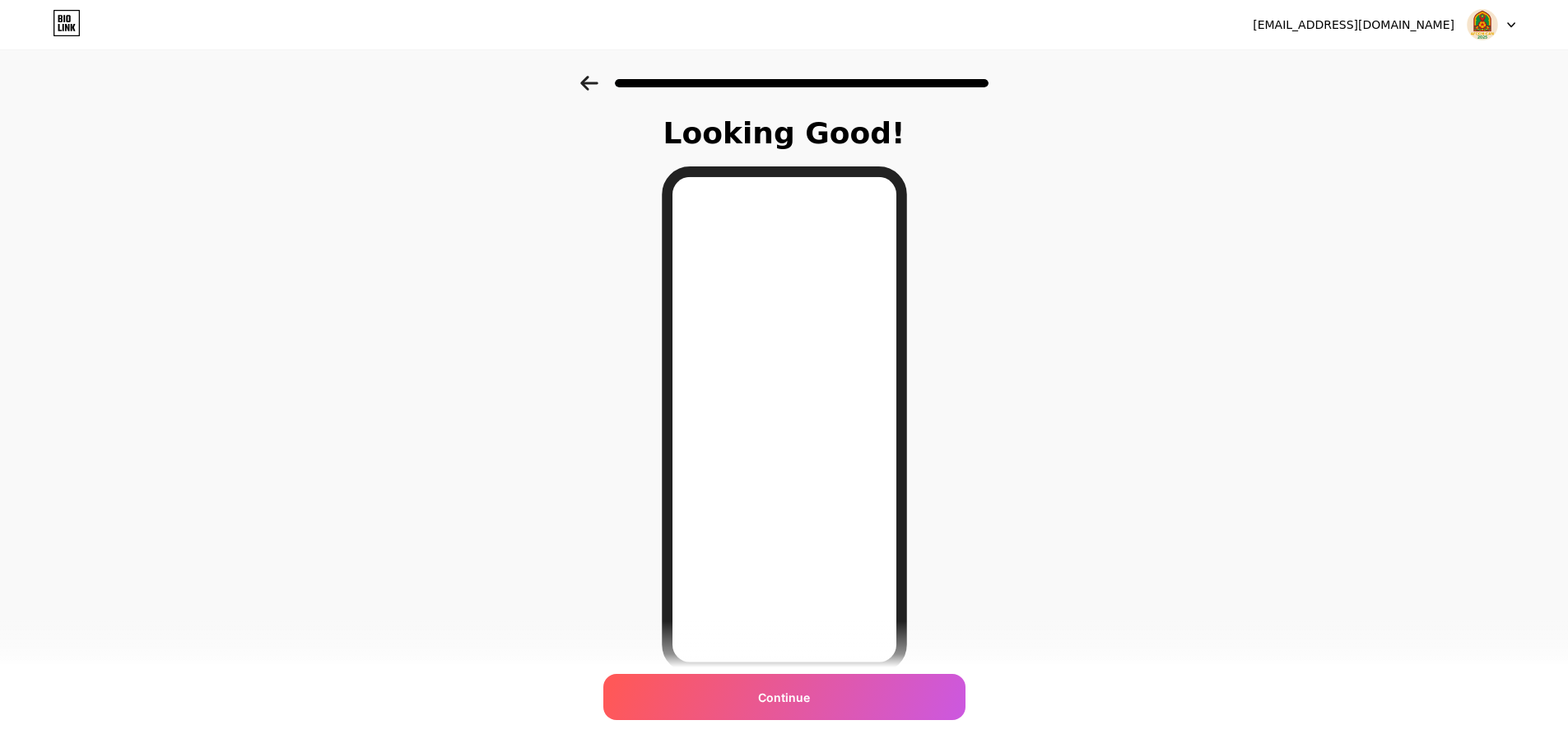
click at [596, 80] on icon at bounding box center [589, 82] width 18 height 14
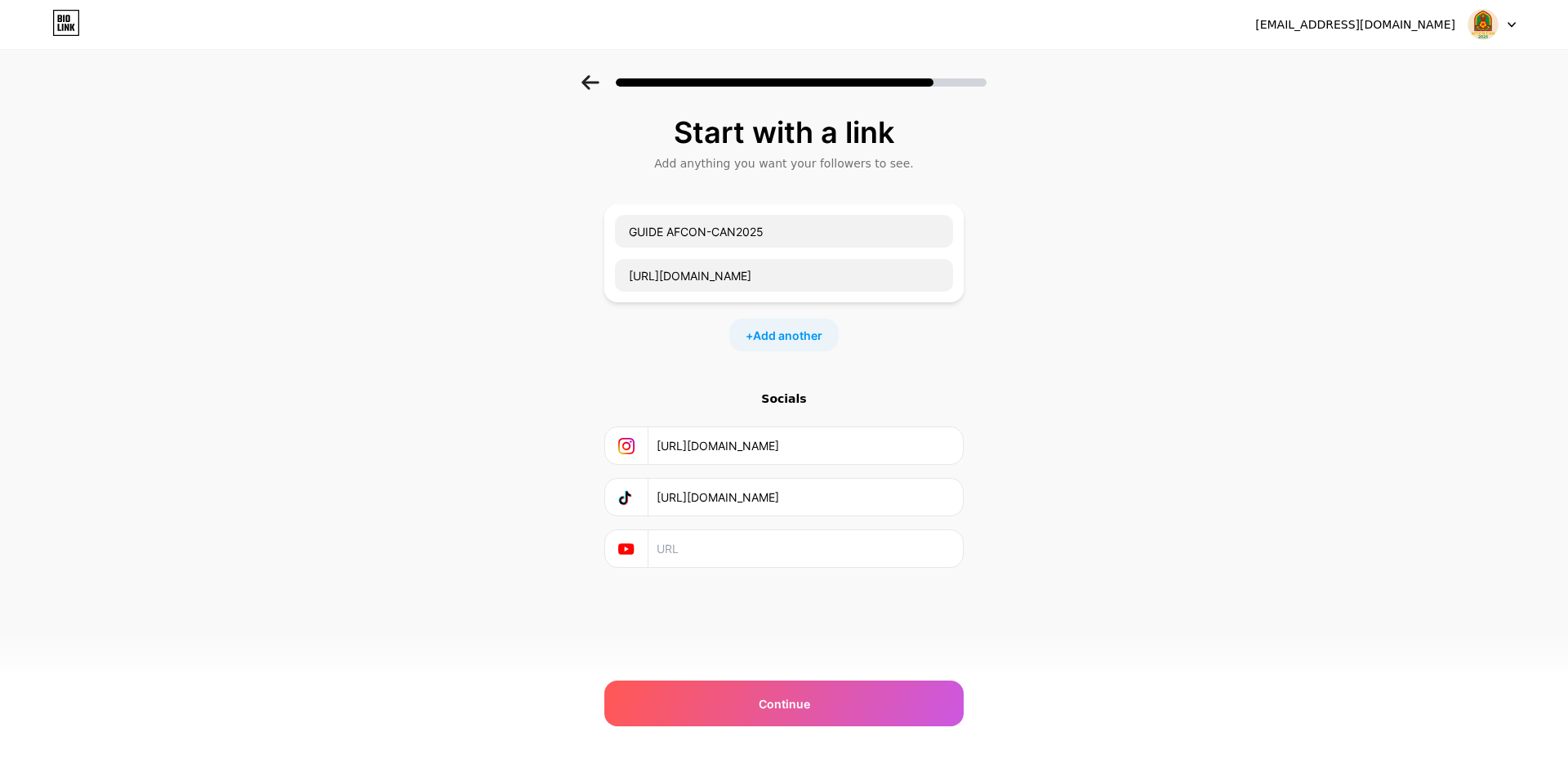
click at [591, 79] on icon at bounding box center [590, 82] width 18 height 14
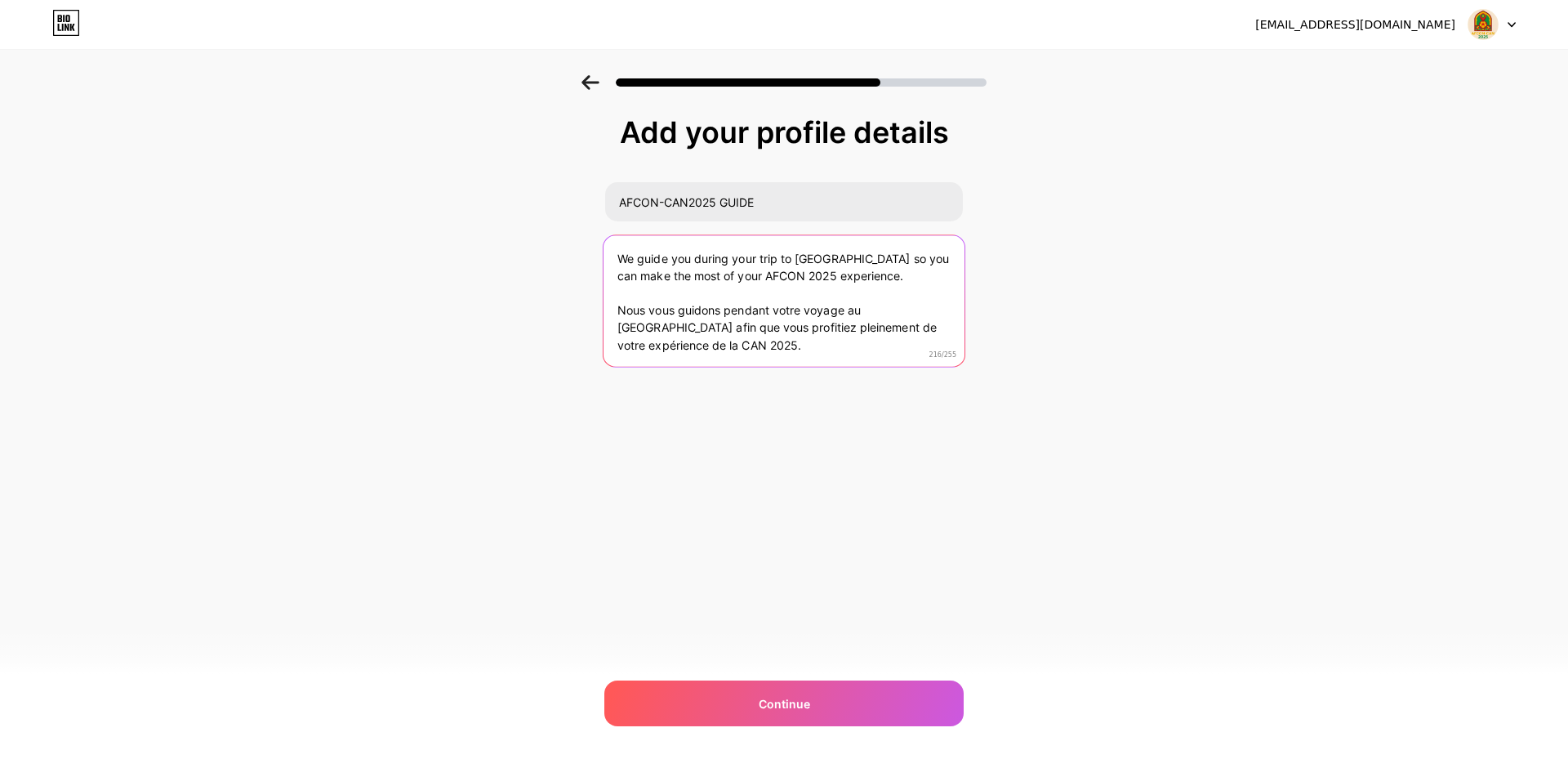
click at [620, 312] on textarea "We guide you during your trip to [GEOGRAPHIC_DATA] so you can make the most of …" at bounding box center [784, 302] width 361 height 133
click at [617, 263] on textarea "We guide you during your trip to [GEOGRAPHIC_DATA] so you can make the most of …" at bounding box center [784, 302] width 361 height 133
drag, startPoint x: 643, startPoint y: 255, endPoint x: 613, endPoint y: 259, distance: 30.3
click at [613, 259] on textarea "ENG-We guide you during your trip to [GEOGRAPHIC_DATA] so you can make the most…" at bounding box center [784, 302] width 361 height 133
drag, startPoint x: 645, startPoint y: 256, endPoint x: 603, endPoint y: 251, distance: 42.3
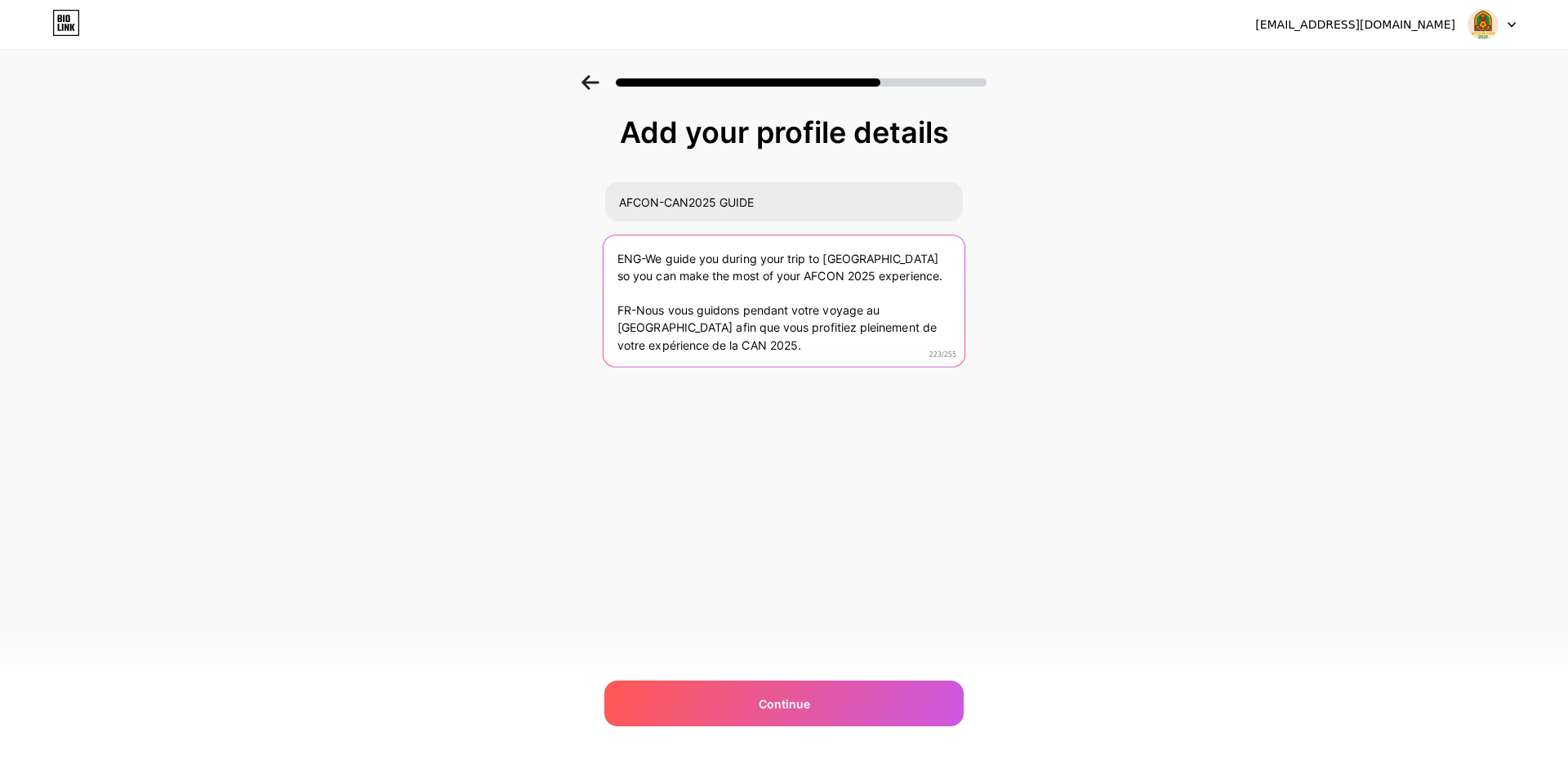
click at [604, 251] on textarea "ENG-We guide you during your trip to [GEOGRAPHIC_DATA] so you can make the most…" at bounding box center [784, 302] width 361 height 133
drag, startPoint x: 639, startPoint y: 313, endPoint x: 614, endPoint y: 311, distance: 25.1
click at [614, 311] on textarea "We guide you during your trip to [GEOGRAPHIC_DATA] so you can make the most of …" at bounding box center [784, 302] width 361 height 133
click at [651, 297] on textarea "We guide you during your trip to [GEOGRAPHIC_DATA] so you can make the most of …" at bounding box center [784, 302] width 361 height 133
click at [618, 259] on textarea "We guide you during your trip to [GEOGRAPHIC_DATA] so you can make the most of …" at bounding box center [784, 302] width 361 height 133
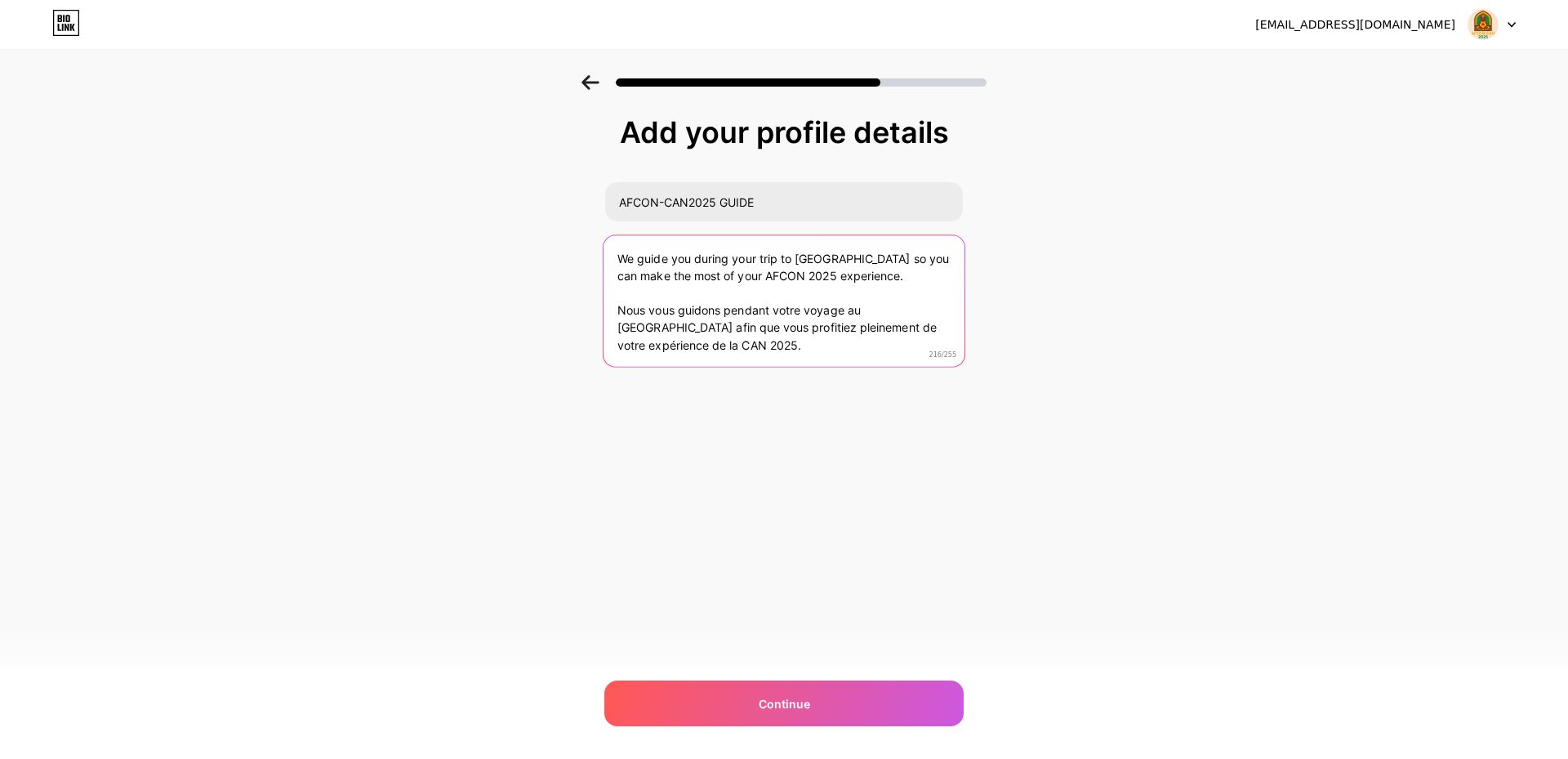
paste textarea "⚽🇲🇦"
click at [617, 312] on textarea "⚽🇲🇦We guide you during your trip to [GEOGRAPHIC_DATA] so you can make the most …" at bounding box center [784, 302] width 361 height 133
paste textarea "⚽🇲🇦"
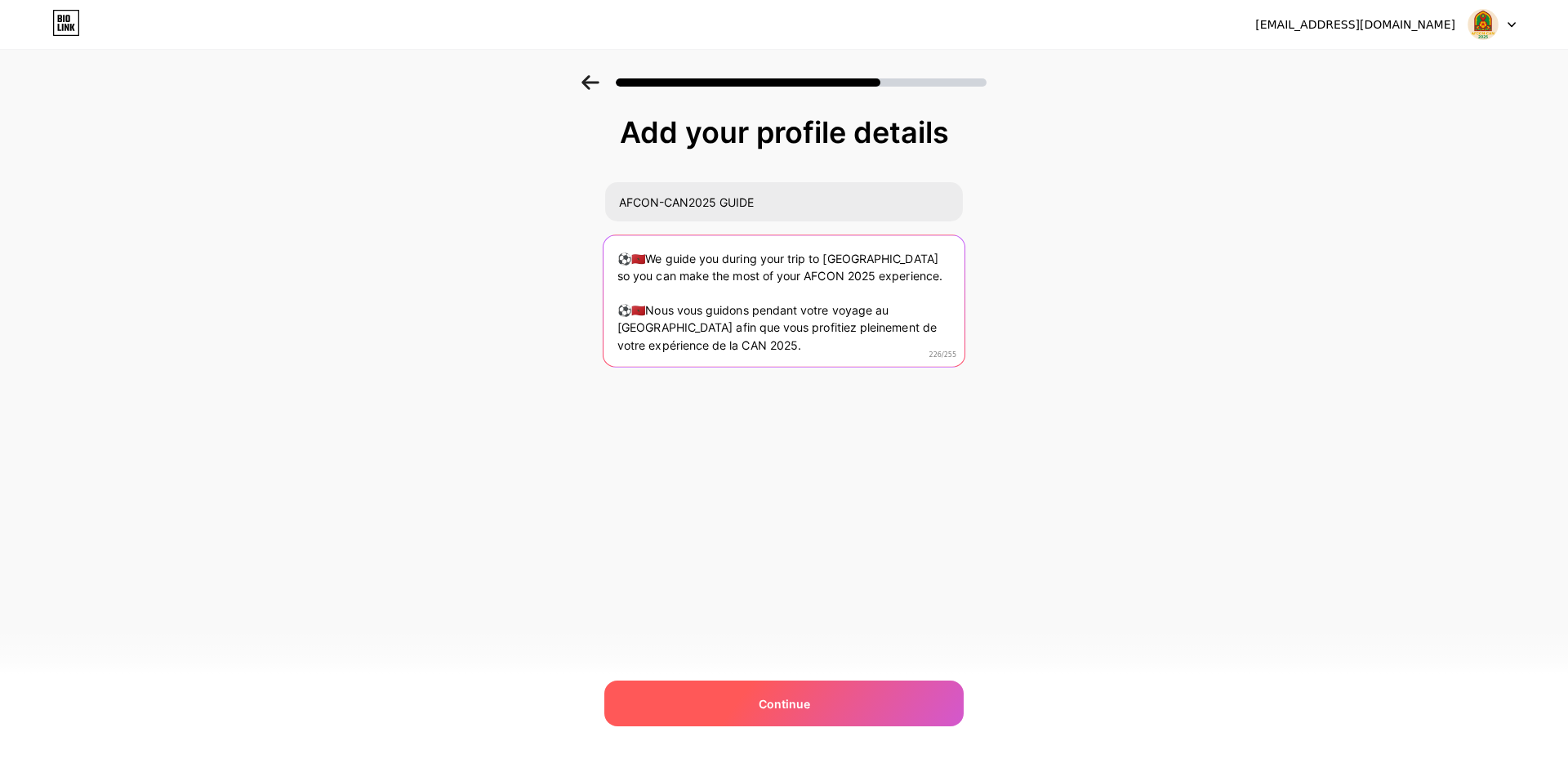
type textarea "⚽🇲🇦We guide you during your trip to [GEOGRAPHIC_DATA] so you can make the most …"
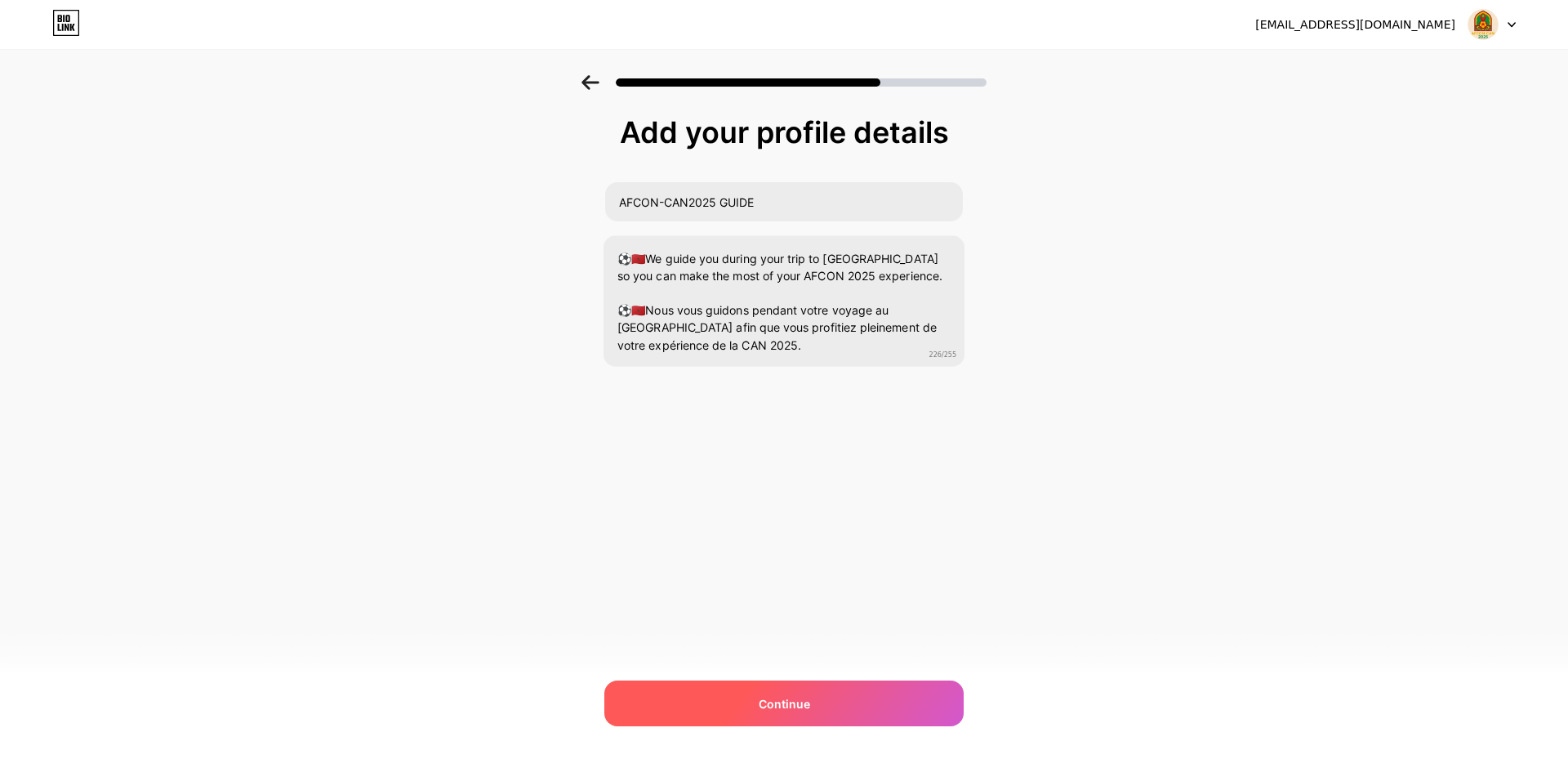
click at [748, 692] on div "Continue" at bounding box center [784, 703] width 360 height 45
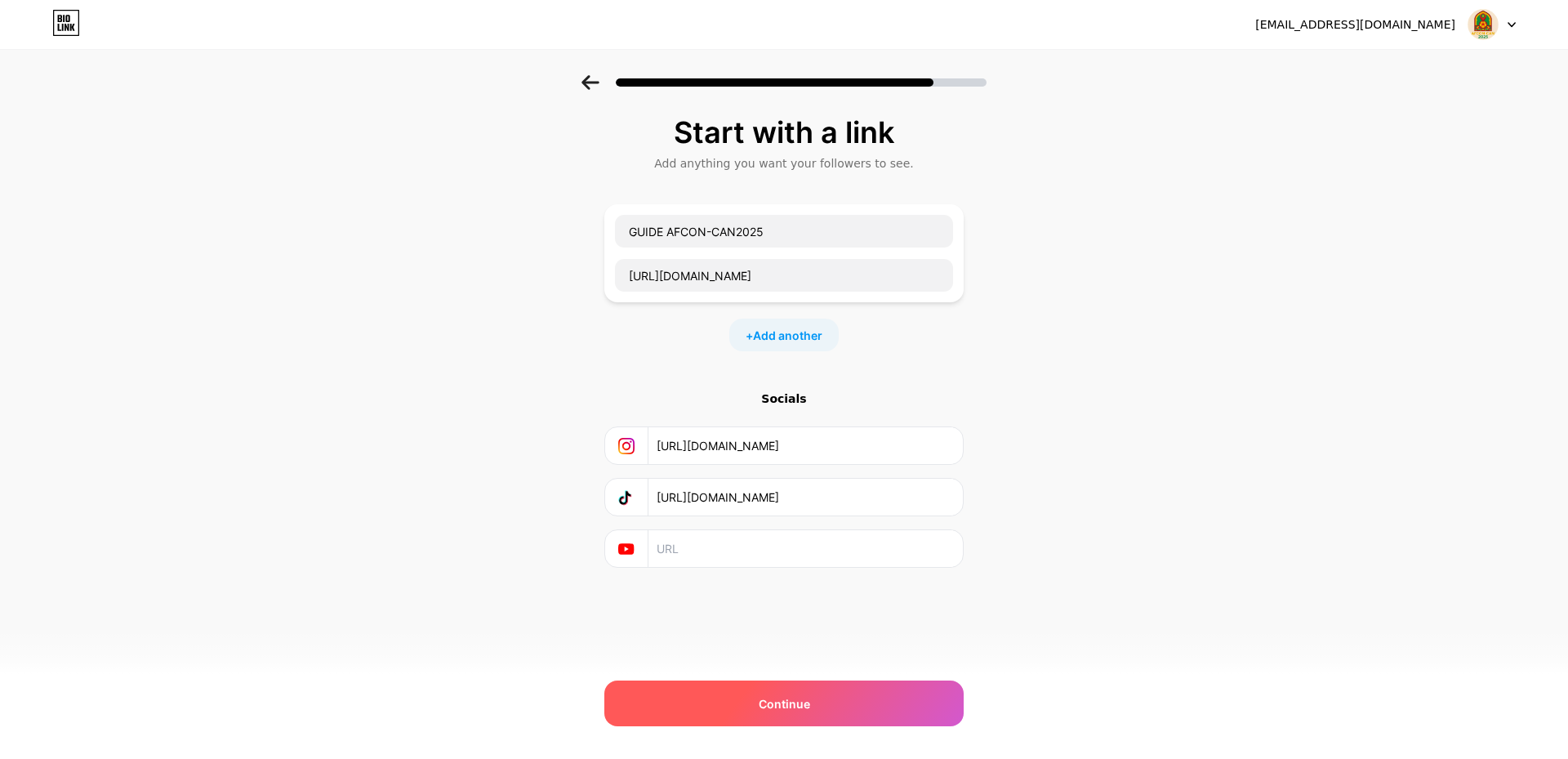
click at [814, 703] on div "Continue" at bounding box center [784, 703] width 360 height 45
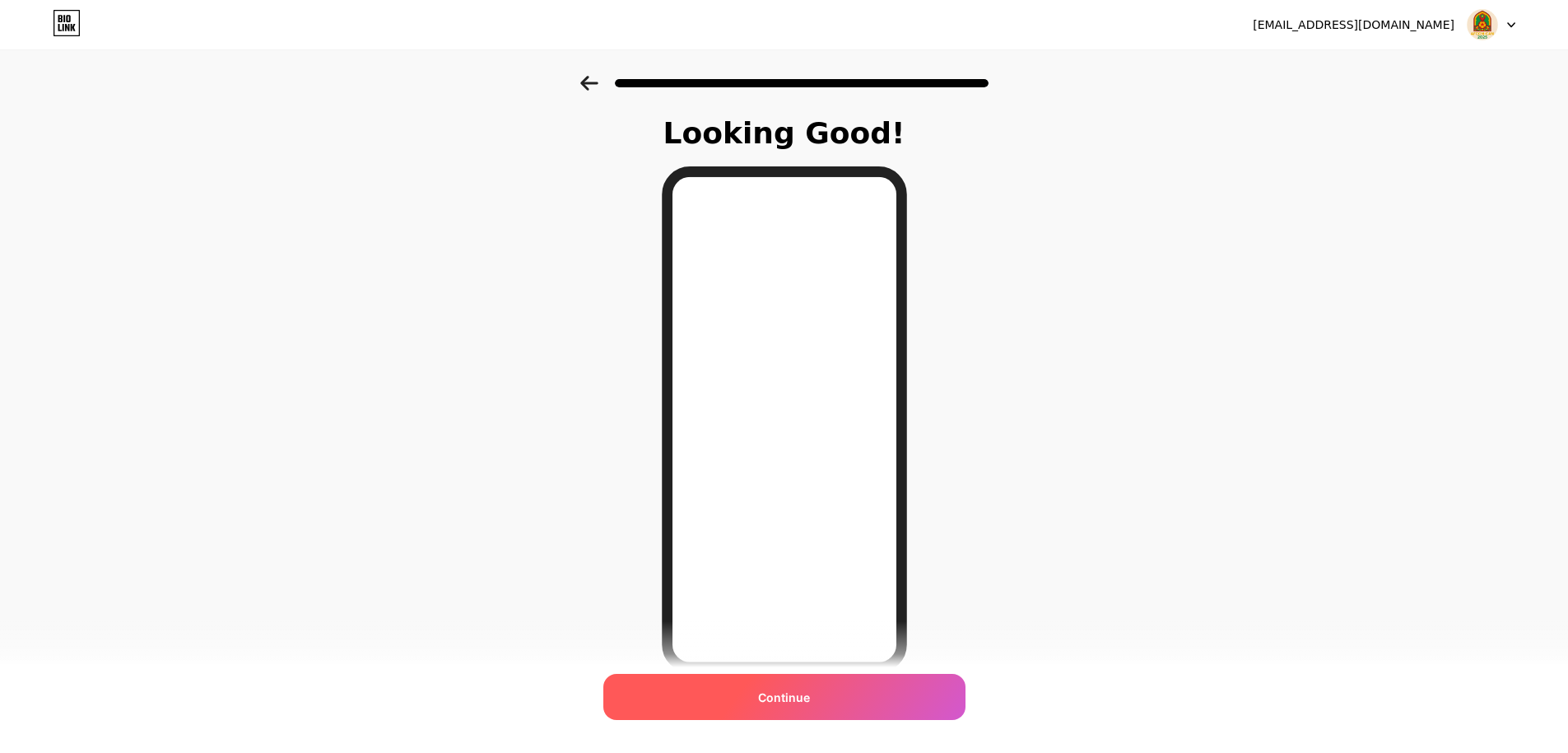
click at [826, 702] on div "Continue" at bounding box center [784, 696] width 362 height 46
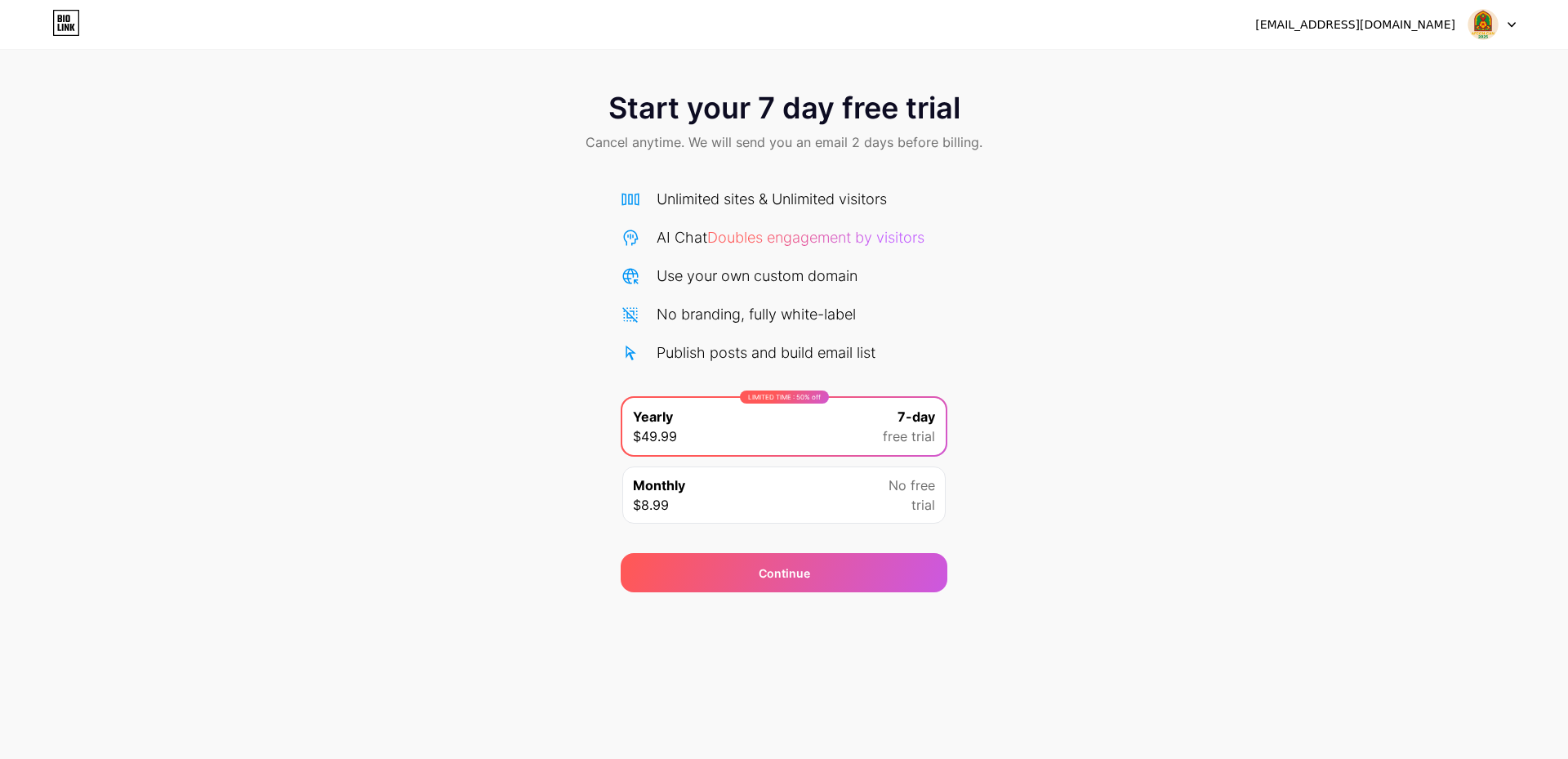
click at [841, 505] on div "Monthly $8.99 No free trial" at bounding box center [784, 495] width 323 height 57
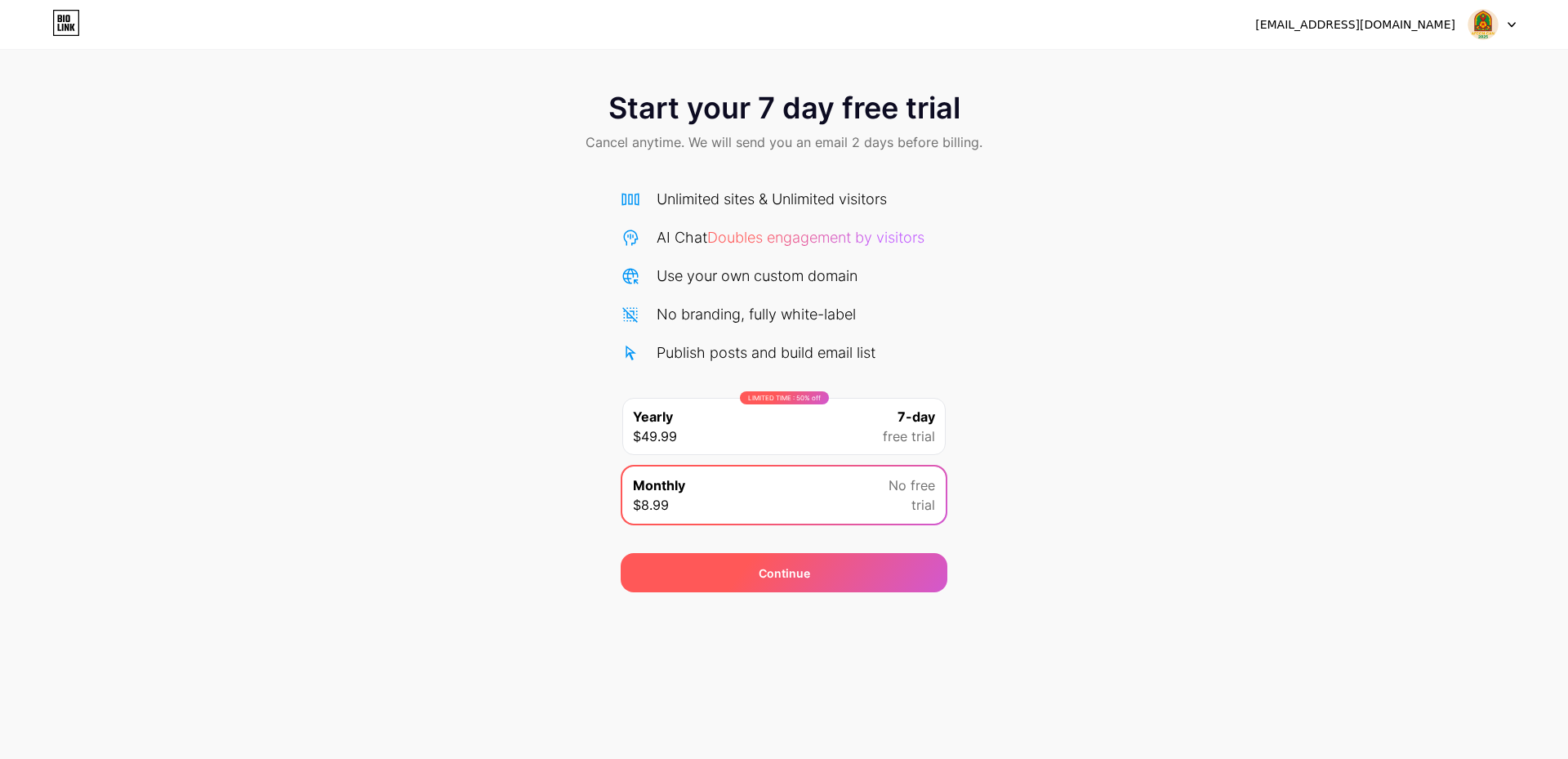
click at [790, 584] on div "Continue" at bounding box center [784, 573] width 327 height 40
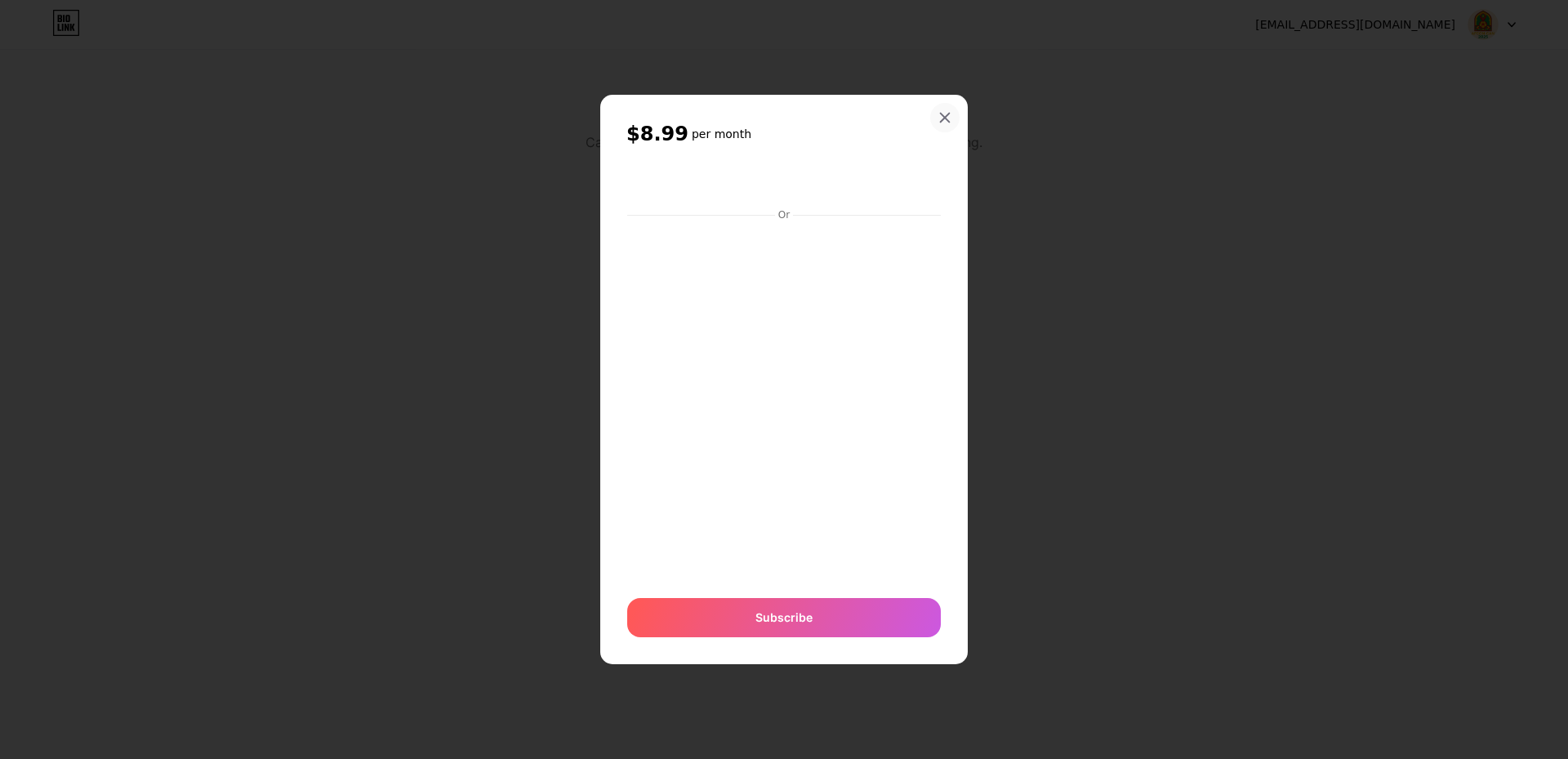
click at [952, 109] on div at bounding box center [945, 117] width 29 height 29
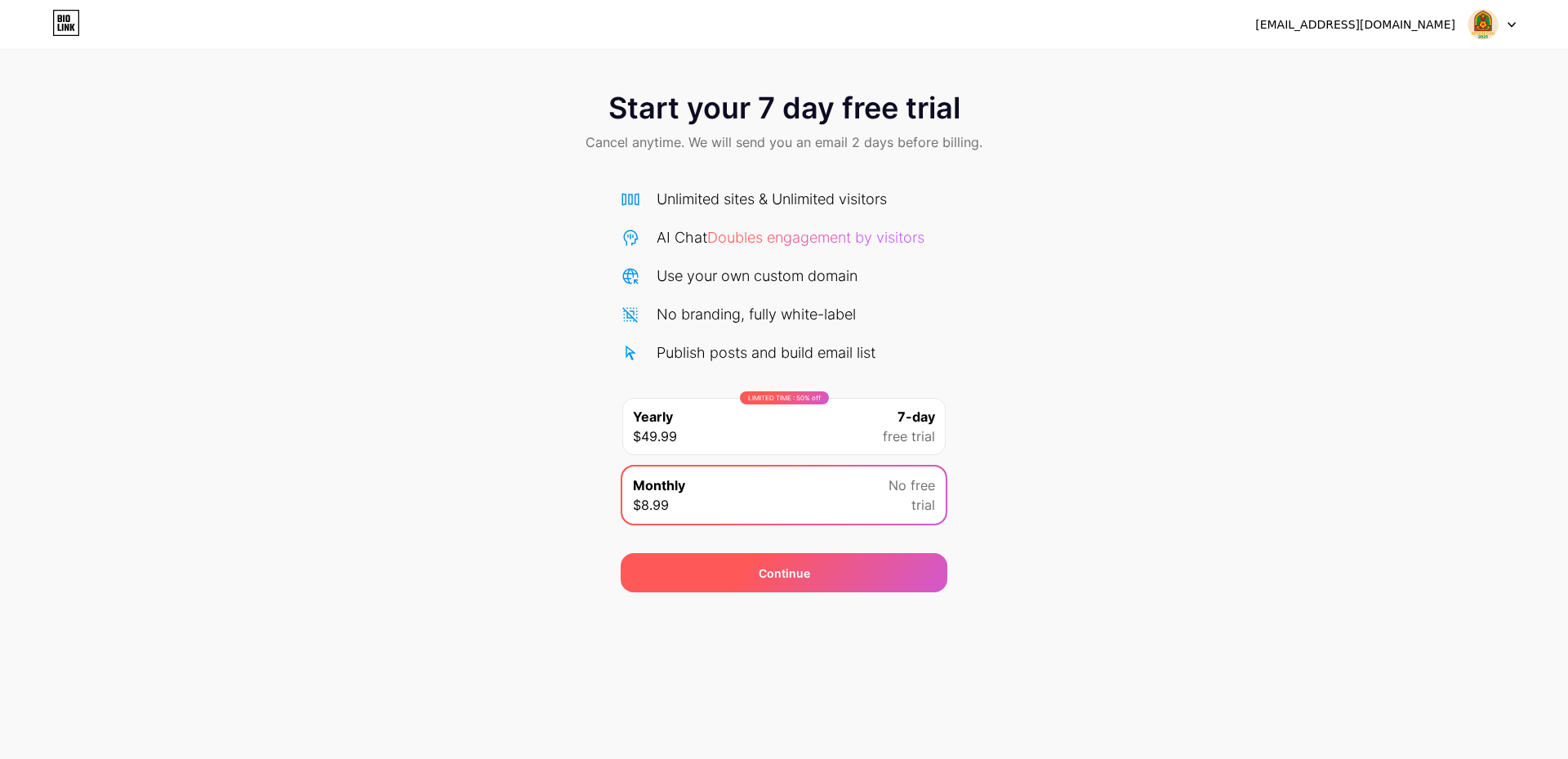
click at [781, 575] on span "Continue" at bounding box center [784, 573] width 51 height 17
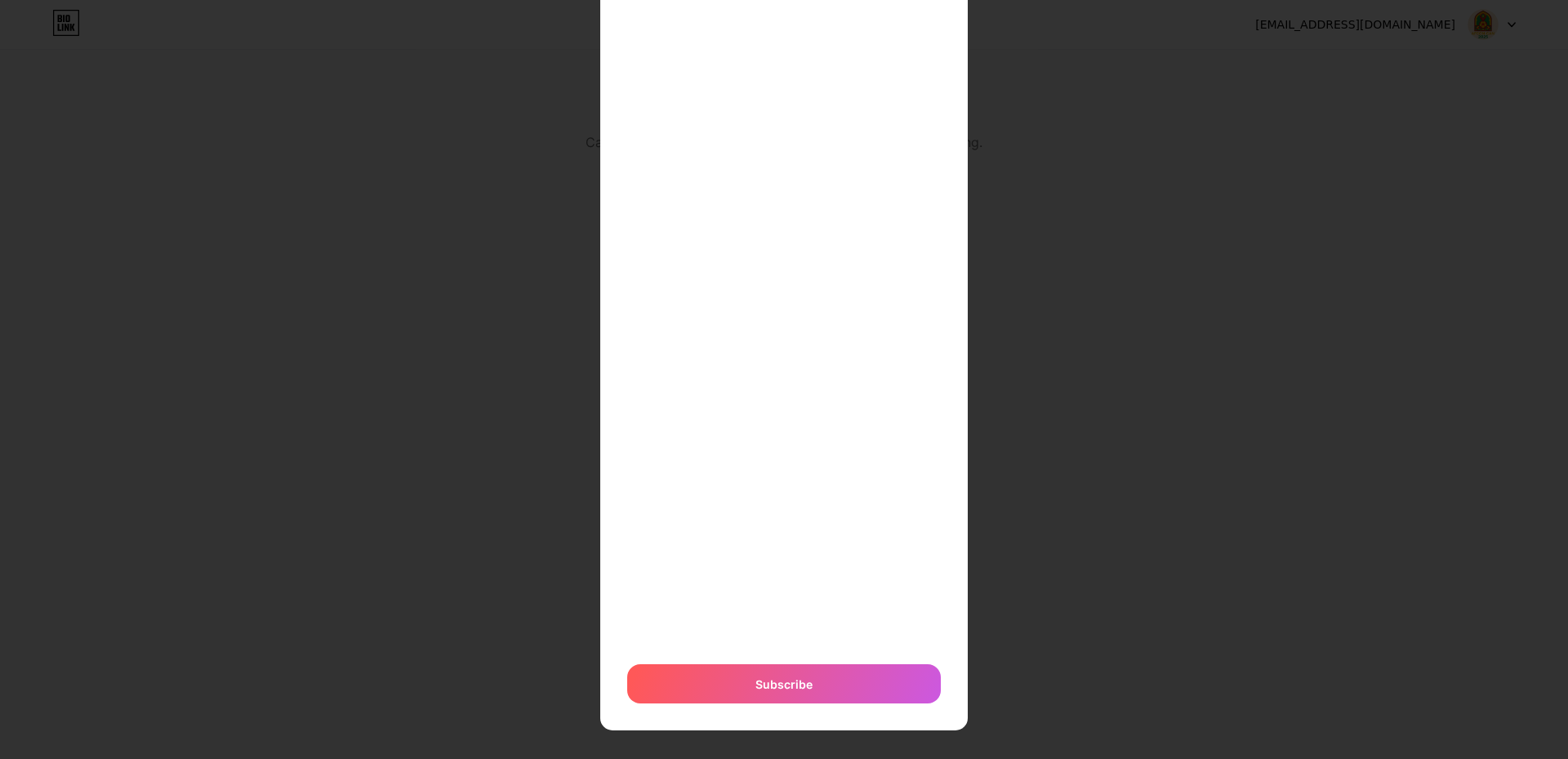
scroll to position [212, 0]
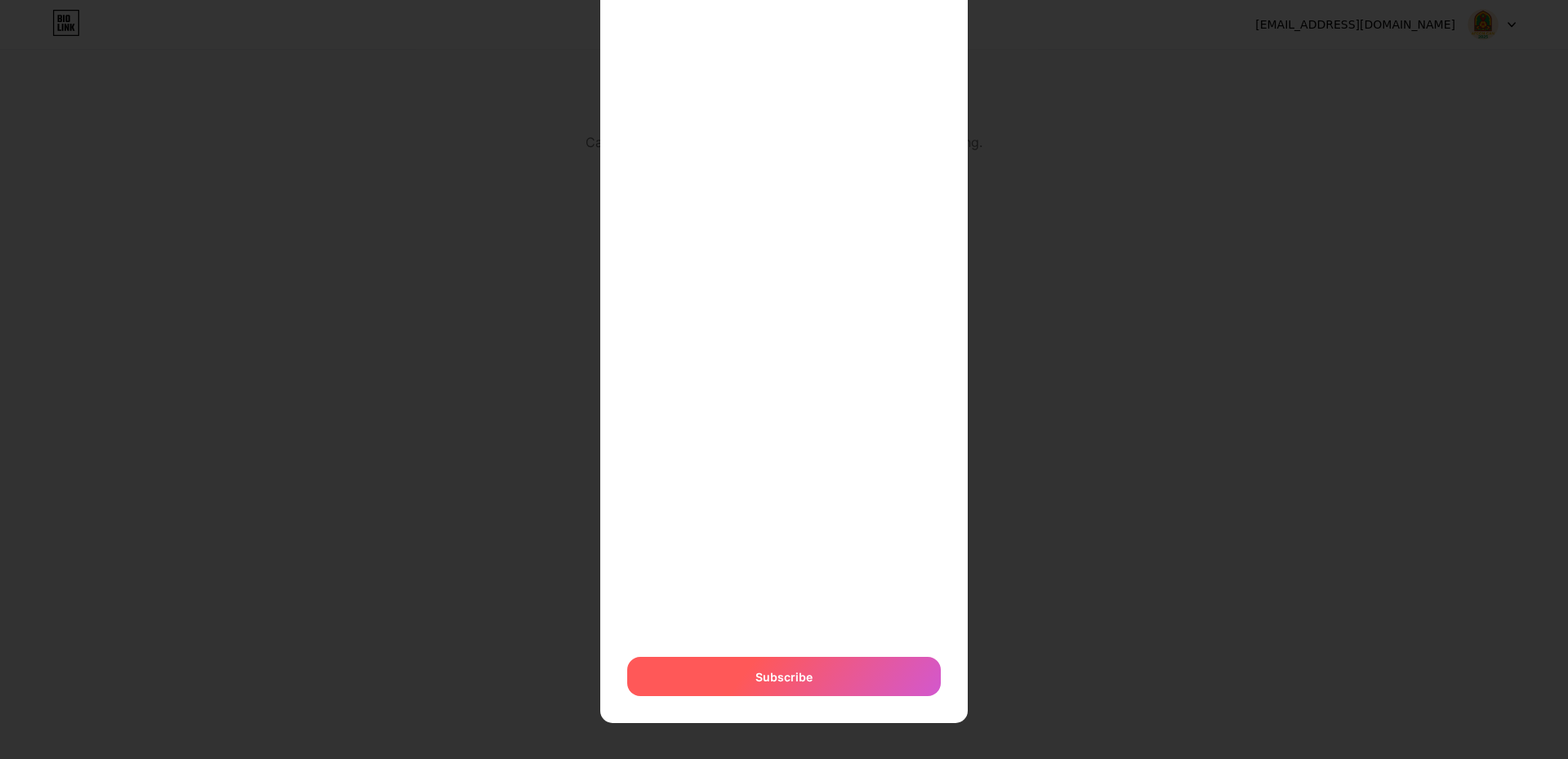
click at [791, 682] on span "Subscribe" at bounding box center [784, 676] width 57 height 17
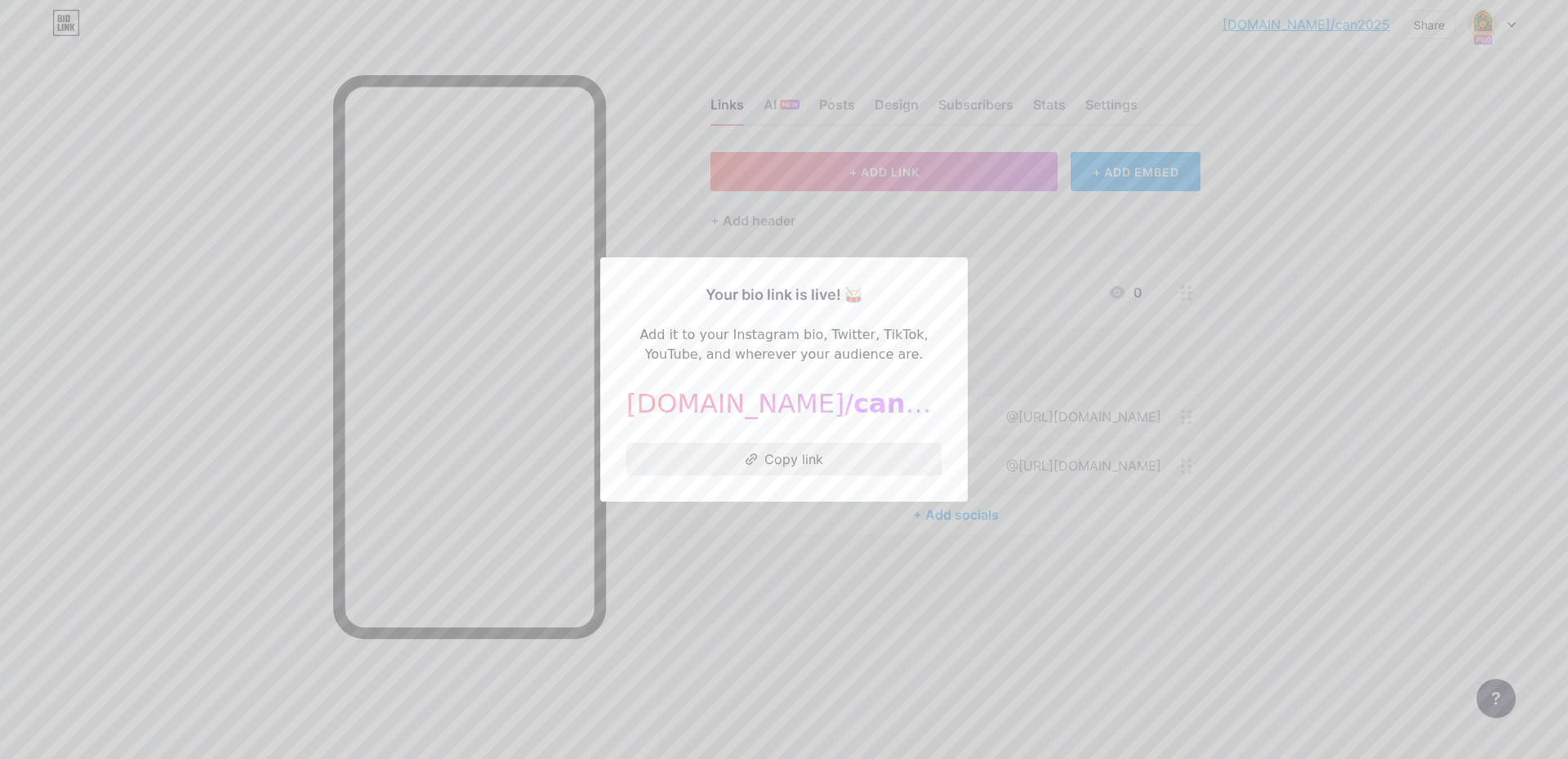
click at [831, 459] on button "Copy link" at bounding box center [784, 459] width 315 height 33
click at [756, 456] on icon at bounding box center [752, 459] width 12 height 12
click at [835, 465] on button "Copy link" at bounding box center [784, 459] width 315 height 33
click at [1421, 527] on div at bounding box center [784, 379] width 1568 height 759
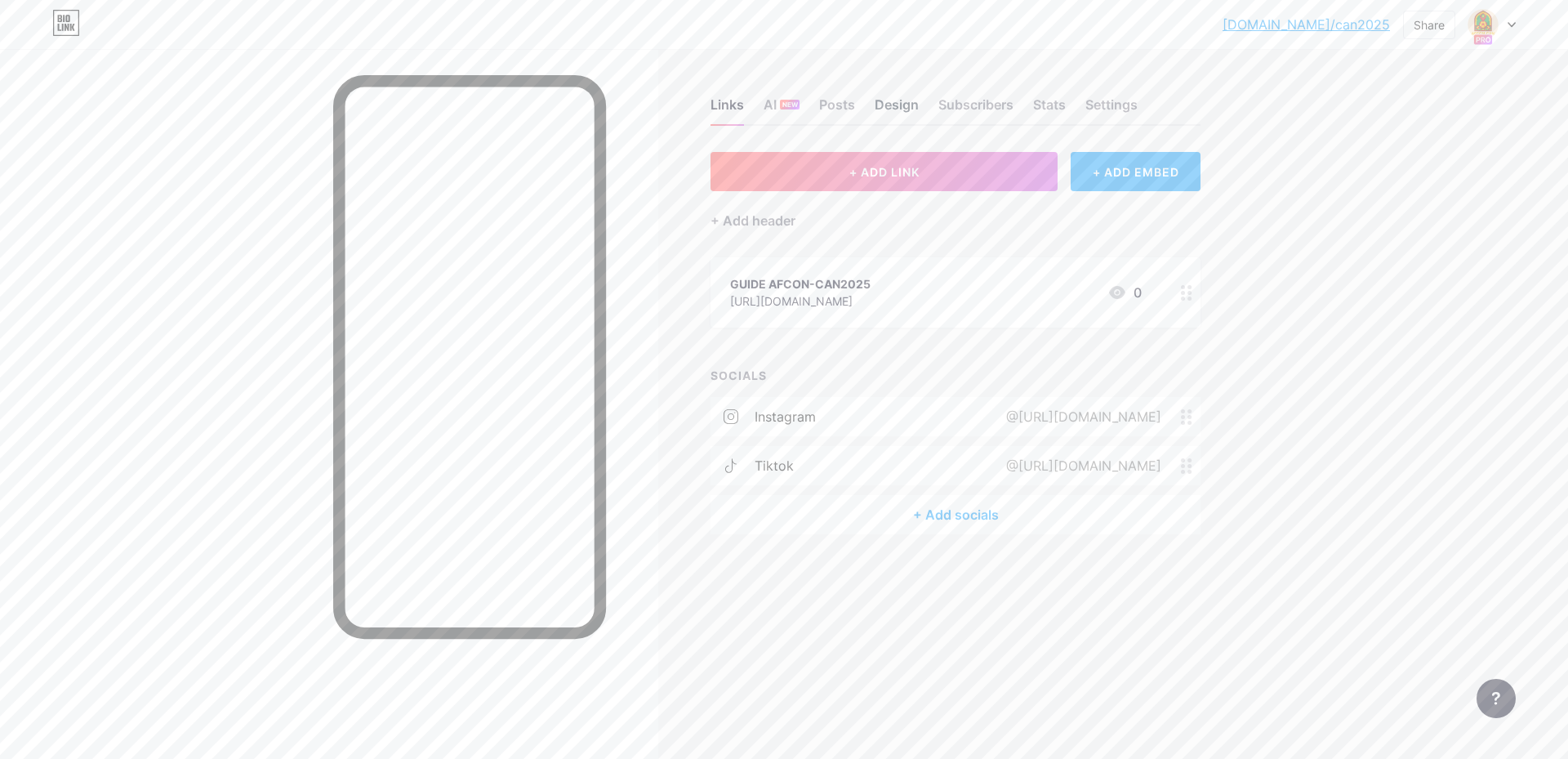
click at [882, 102] on div "Design" at bounding box center [897, 110] width 44 height 29
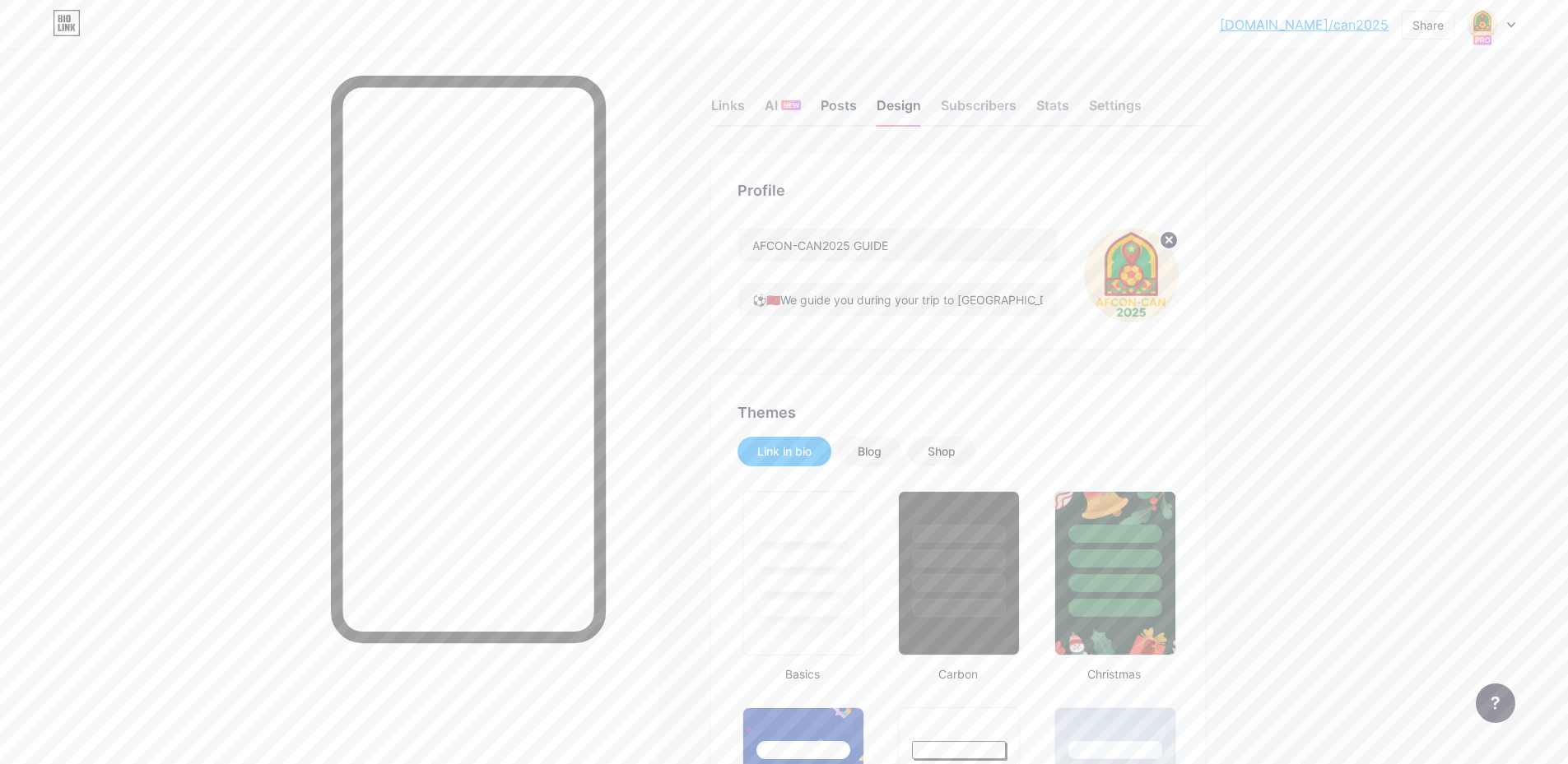
click at [843, 103] on div "Posts" at bounding box center [838, 110] width 36 height 30
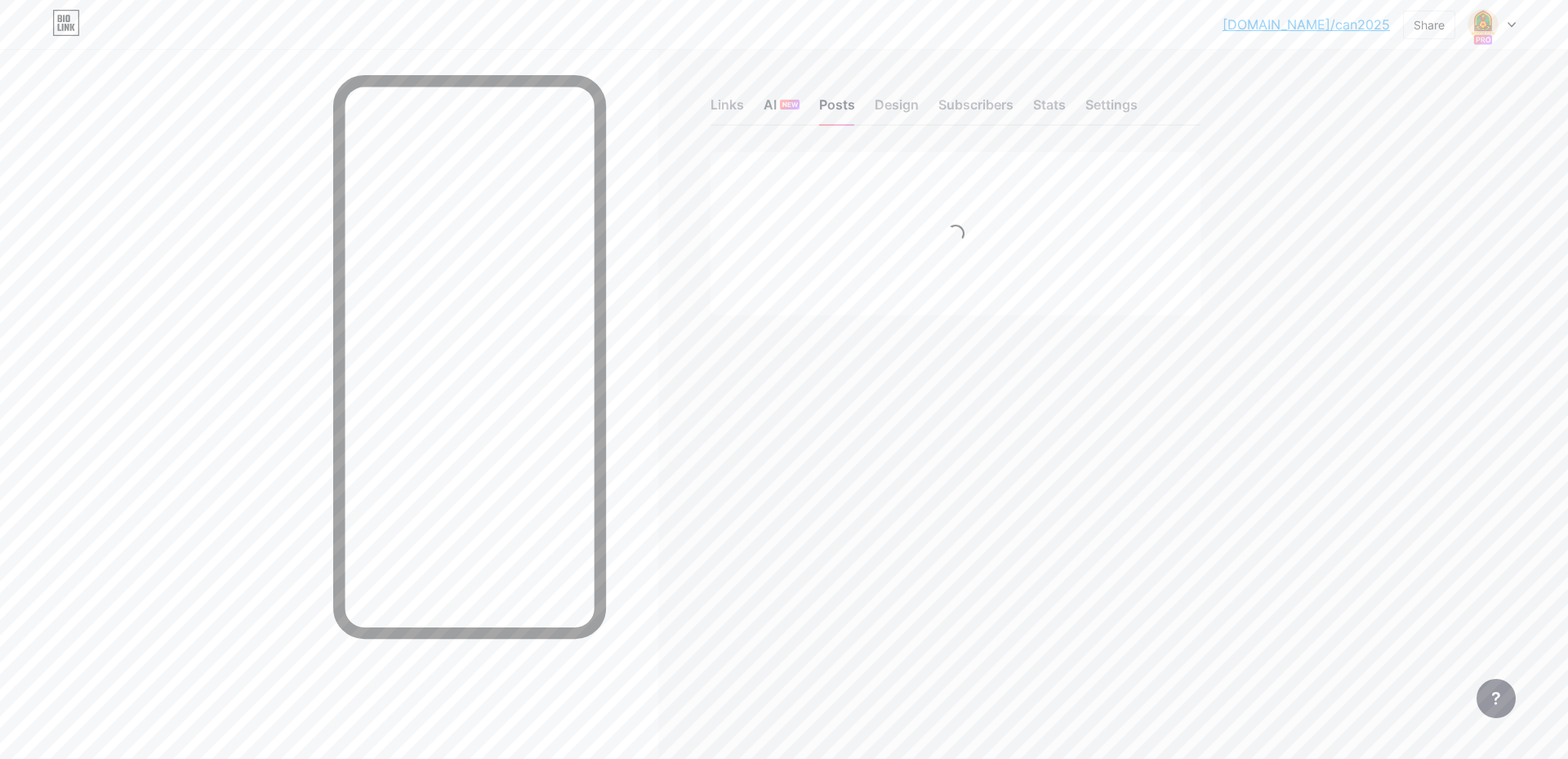
click at [776, 109] on div "AI NEW" at bounding box center [781, 110] width 36 height 29
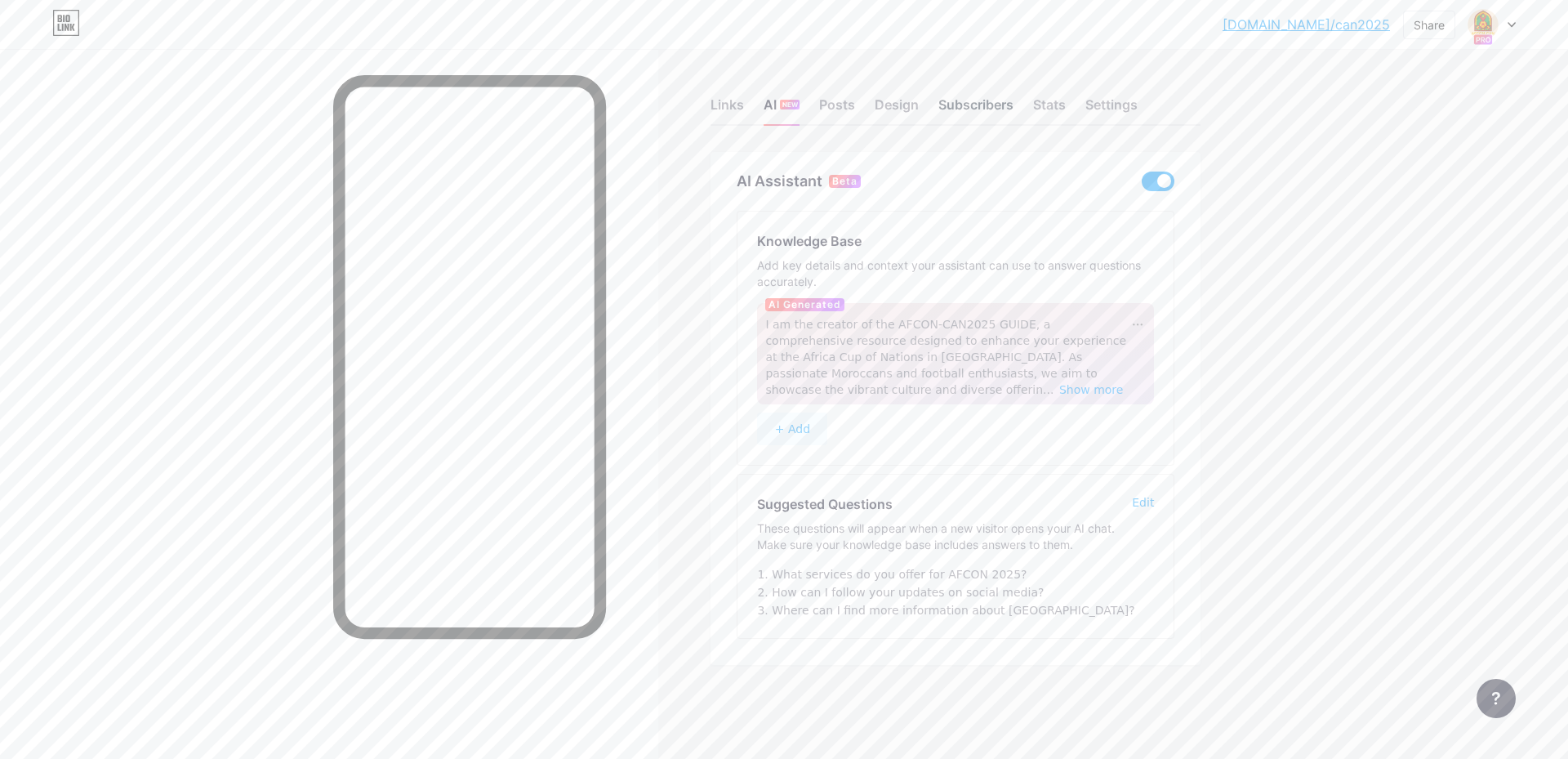
click at [976, 108] on div "Subscribers" at bounding box center [976, 110] width 75 height 29
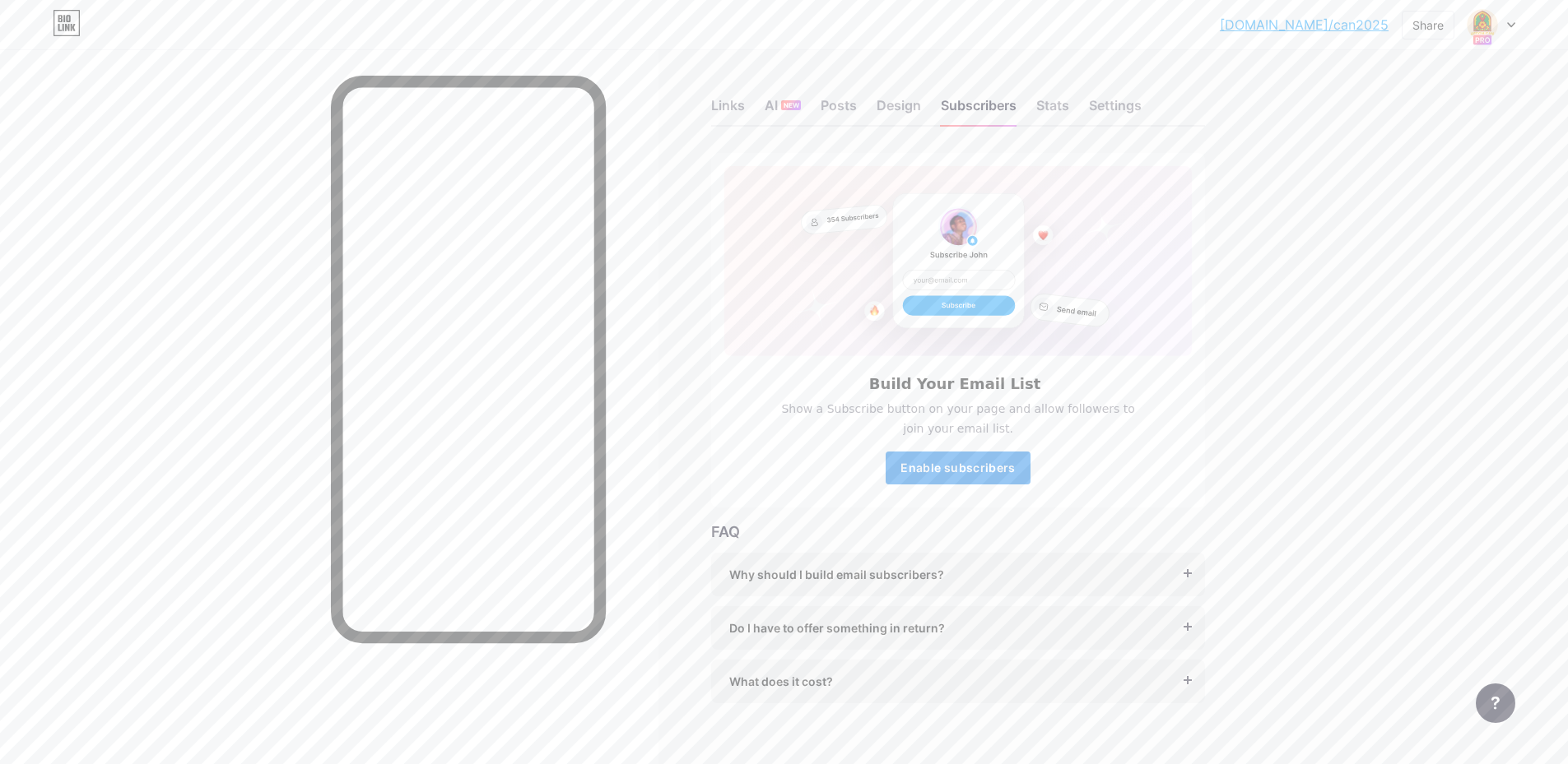
click at [983, 470] on span "Enable subscribers" at bounding box center [957, 467] width 115 height 14
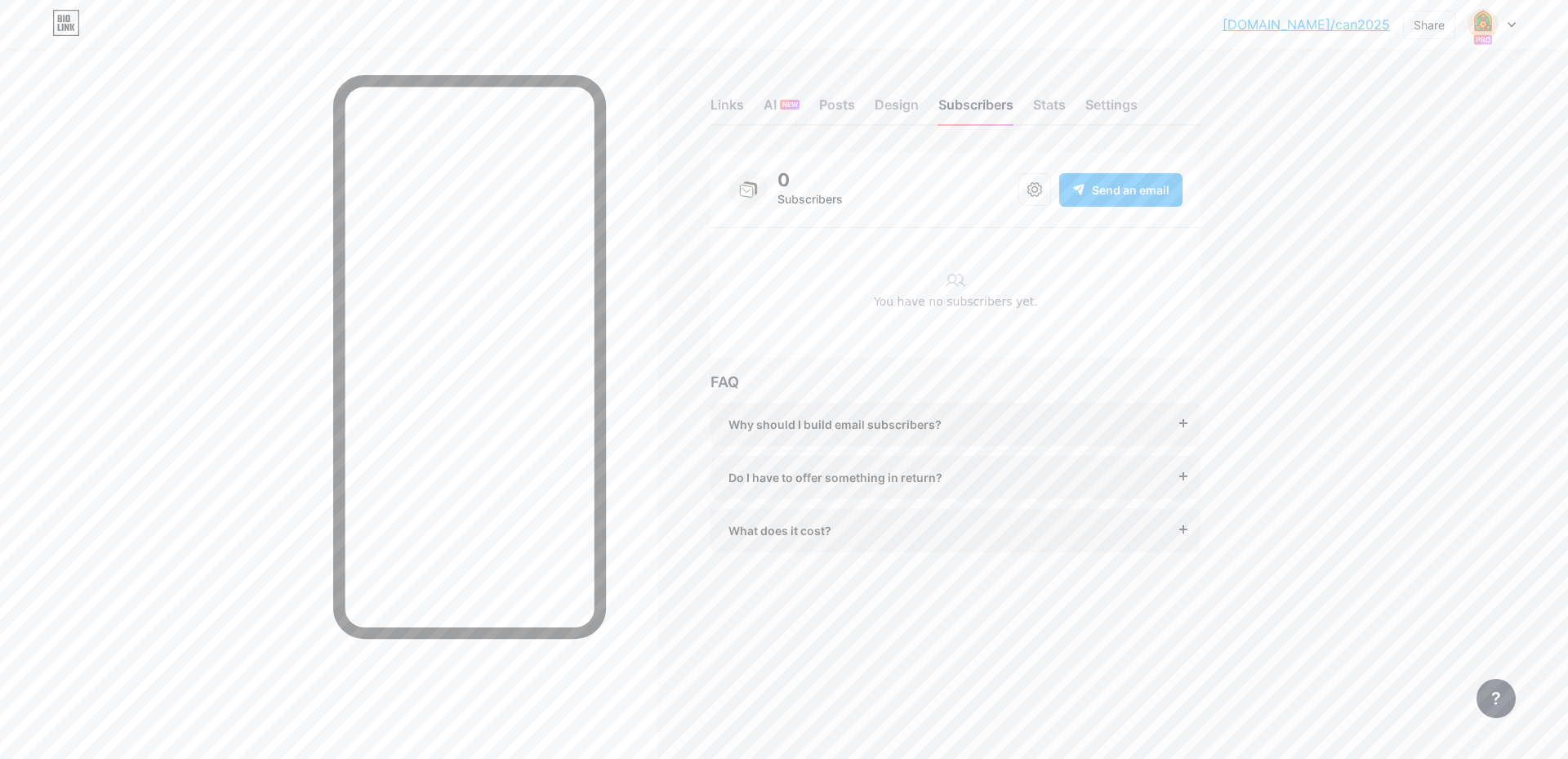
click at [1115, 198] on span "Send an email" at bounding box center [1131, 190] width 77 height 17
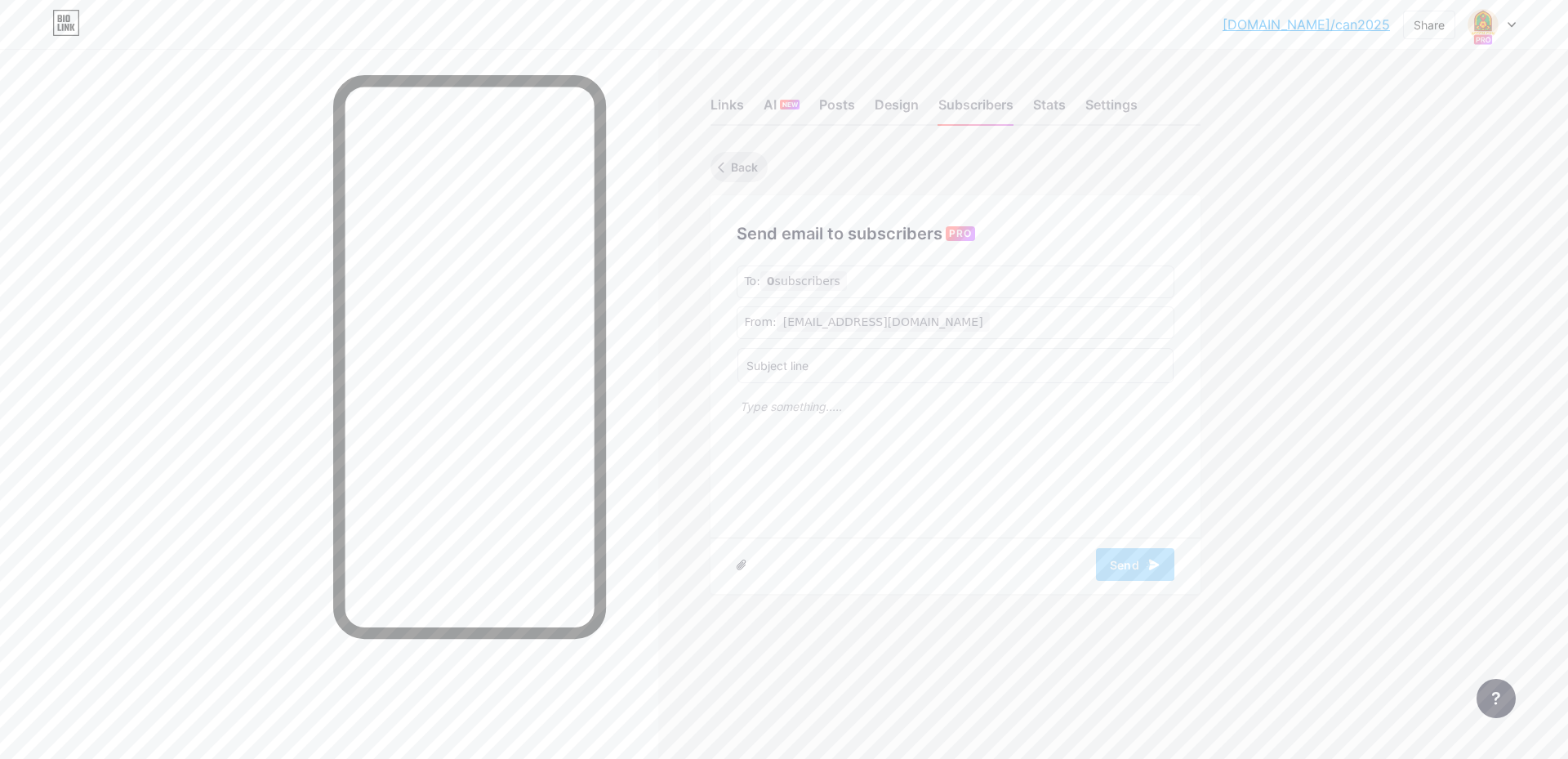
click at [723, 171] on icon at bounding box center [722, 167] width 7 height 11
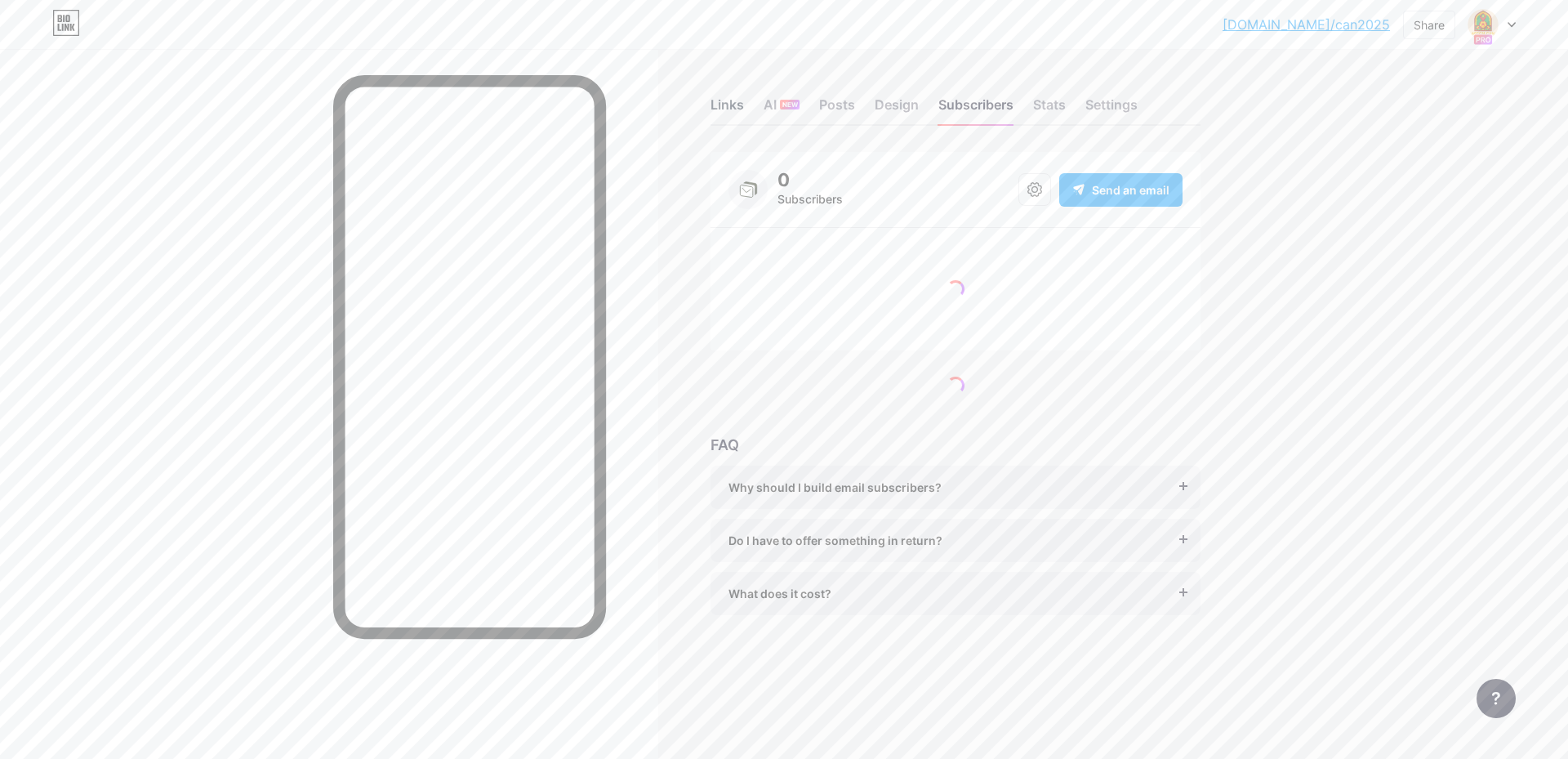
click at [739, 104] on div "Links" at bounding box center [728, 110] width 34 height 29
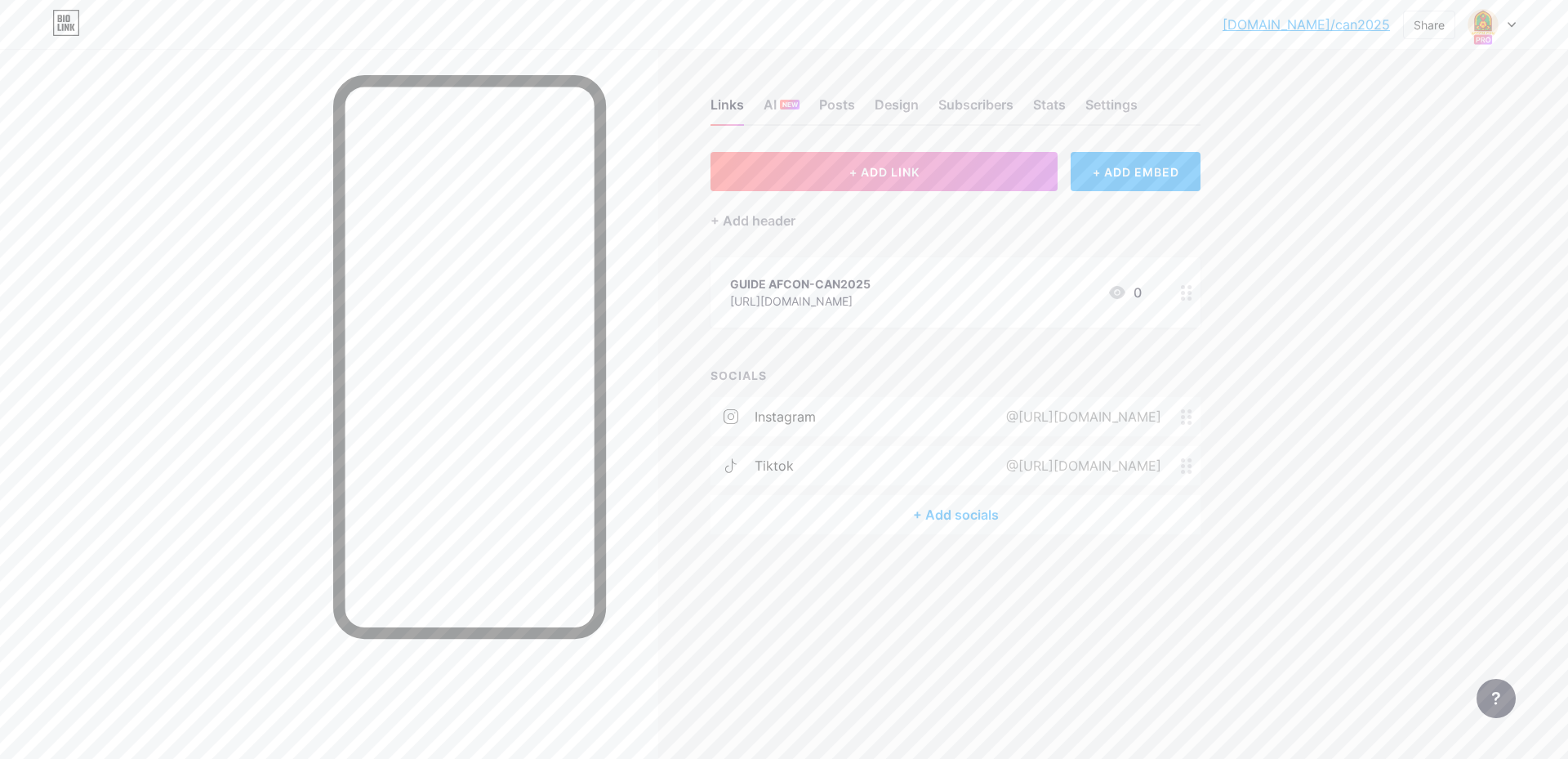
click at [1490, 708] on div at bounding box center [1496, 698] width 40 height 40
click at [1344, 334] on div "[DOMAIN_NAME]/can202... [DOMAIN_NAME]/can2025 Share Switch accounts AFCON-CAN20…" at bounding box center [784, 379] width 1568 height 759
click at [1304, 24] on link "[DOMAIN_NAME]/can2025" at bounding box center [1306, 24] width 168 height 19
